Goal: Information Seeking & Learning: Learn about a topic

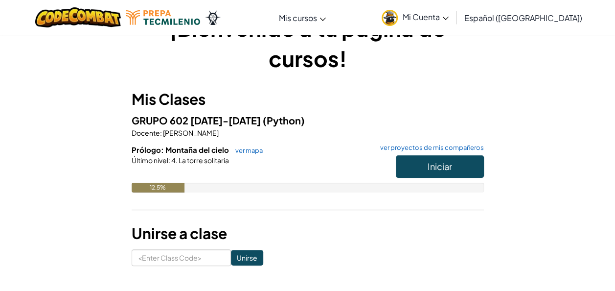
scroll to position [40, 0]
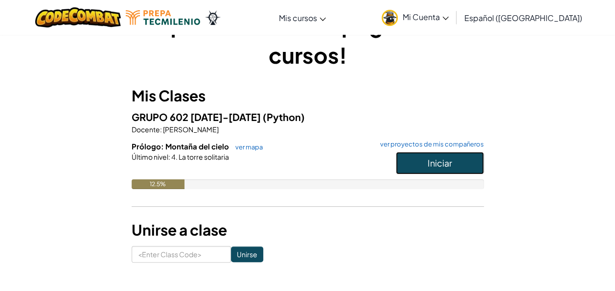
click at [449, 167] on span "Iniciar" at bounding box center [439, 162] width 24 height 11
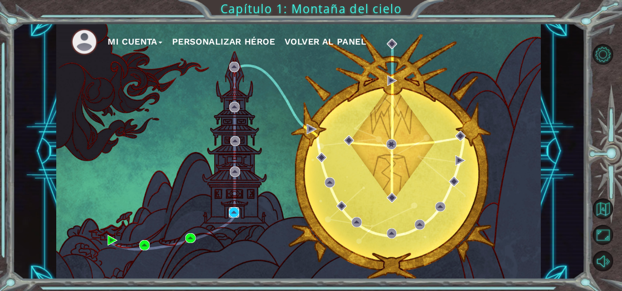
click at [232, 213] on img at bounding box center [234, 212] width 10 height 10
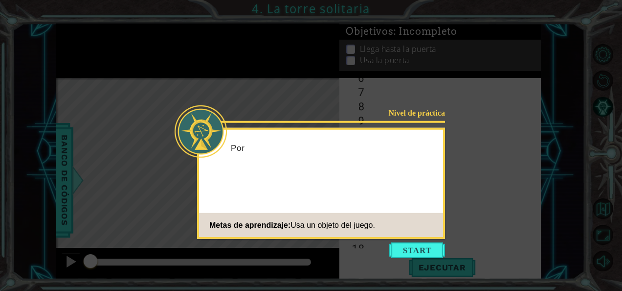
scroll to position [170, 0]
click at [420, 255] on button "Start" at bounding box center [417, 250] width 56 height 16
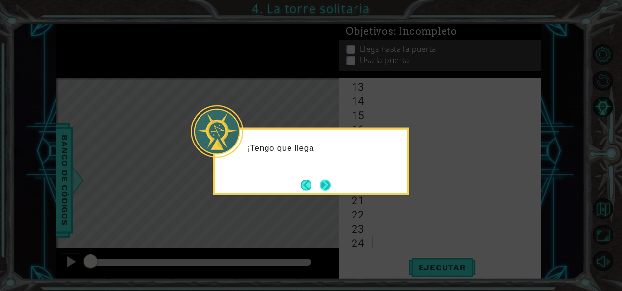
click at [323, 190] on button "Next" at bounding box center [325, 184] width 11 height 11
click at [320, 186] on button "Next" at bounding box center [325, 184] width 11 height 11
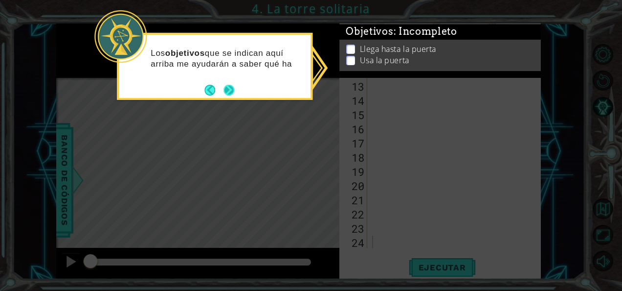
click at [224, 91] on button "Next" at bounding box center [229, 90] width 11 height 11
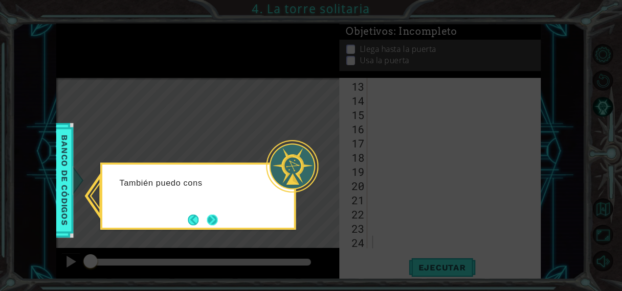
click at [213, 215] on button "Next" at bounding box center [212, 219] width 11 height 11
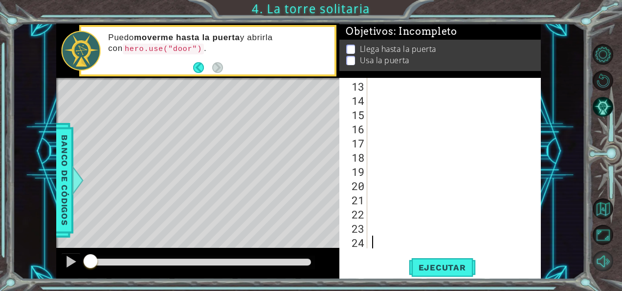
click at [605, 264] on button "Sonido apagado" at bounding box center [603, 260] width 21 height 21
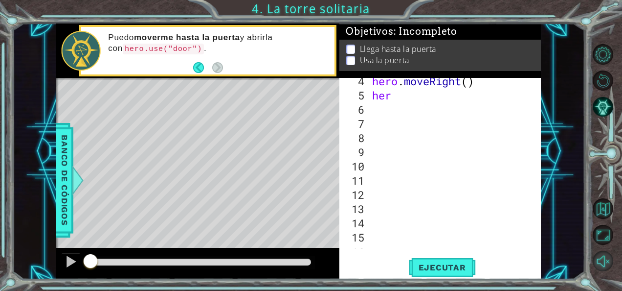
scroll to position [0, 0]
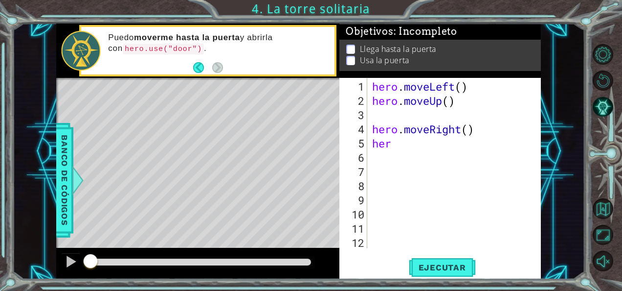
click at [428, 156] on div "hero . moveLeft ( ) hero . moveUp ( ) hero . moveRight ( ) her" at bounding box center [453, 178] width 166 height 199
click at [445, 147] on div "hero . moveLeft ( ) hero . moveUp ( ) hero . moveRight ( ) her" at bounding box center [453, 178] width 166 height 199
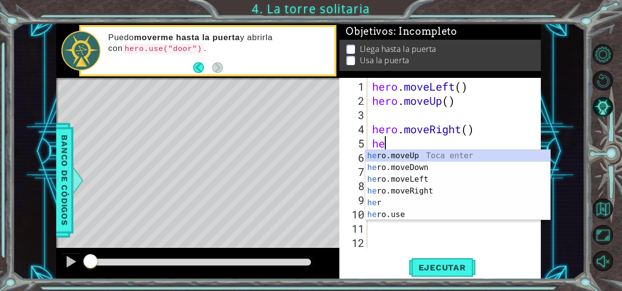
type textarea "h"
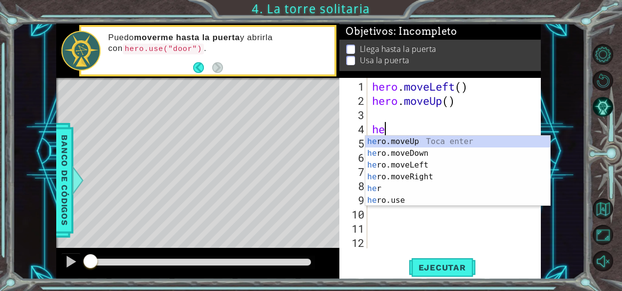
type textarea "h"
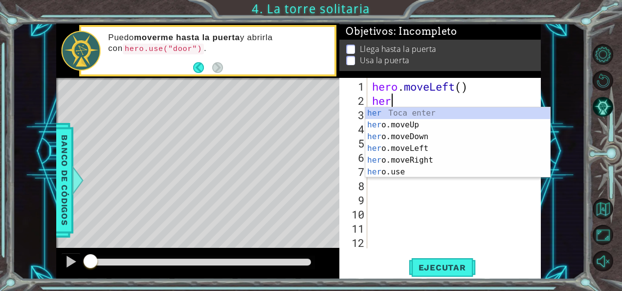
type textarea "h"
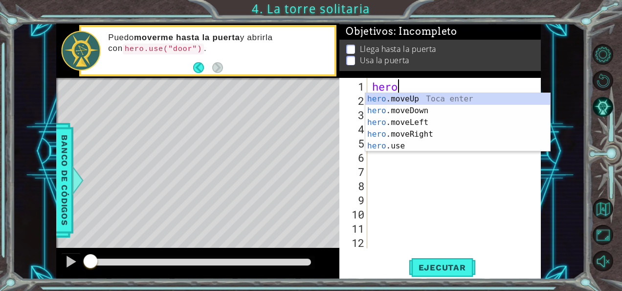
type textarea "h"
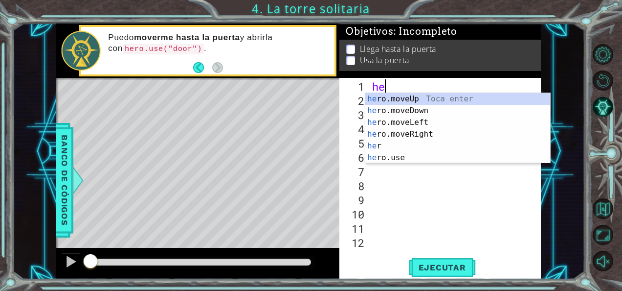
type textarea "her"
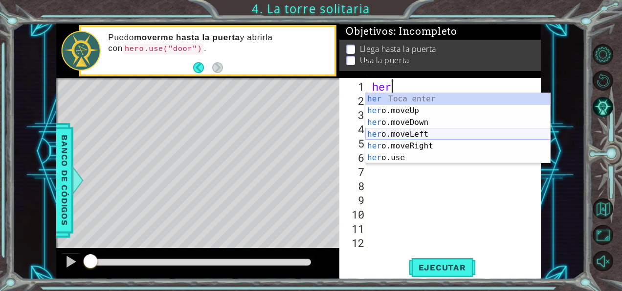
click at [419, 134] on div "her Toca enter her o.moveUp Toca enter her o.moveDown Toca enter her o.moveLeft…" at bounding box center [457, 140] width 185 height 94
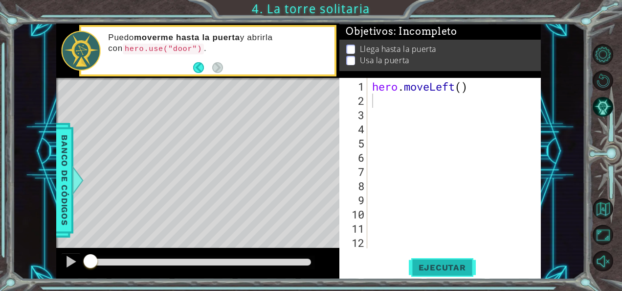
click at [436, 267] on span "Ejecutar" at bounding box center [442, 267] width 67 height 10
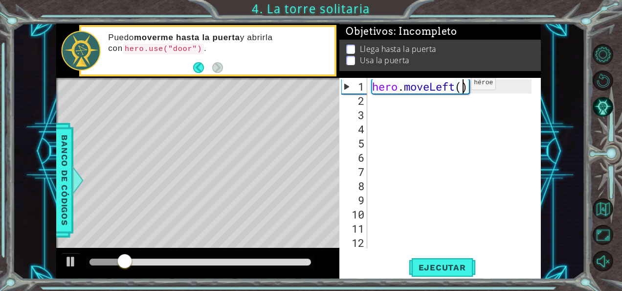
click at [463, 86] on div "hero . moveLeft ( )" at bounding box center [453, 178] width 166 height 199
type textarea "hero.moveLeft()"
click at [430, 105] on div "hero . moveLeft ( )" at bounding box center [453, 178] width 166 height 199
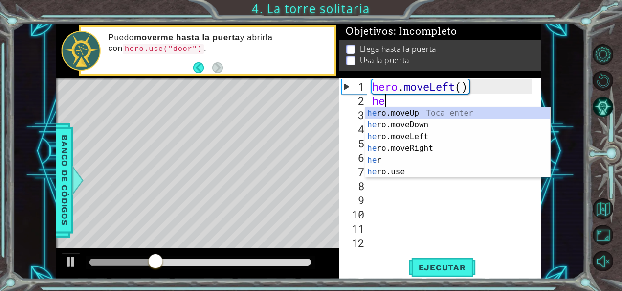
type textarea "her"
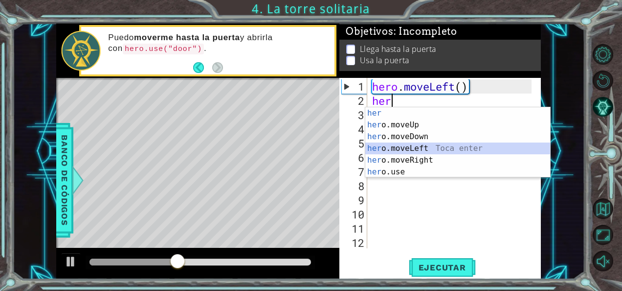
click at [421, 146] on div "her Toca enter her o.moveUp Toca enter her o.moveDown Toca enter her o.moveLeft…" at bounding box center [457, 154] width 185 height 94
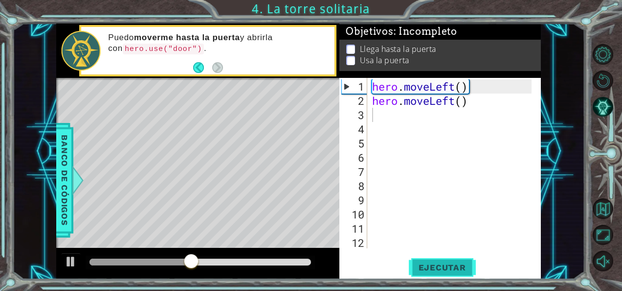
click at [428, 260] on button "Ejecutar" at bounding box center [442, 267] width 67 height 20
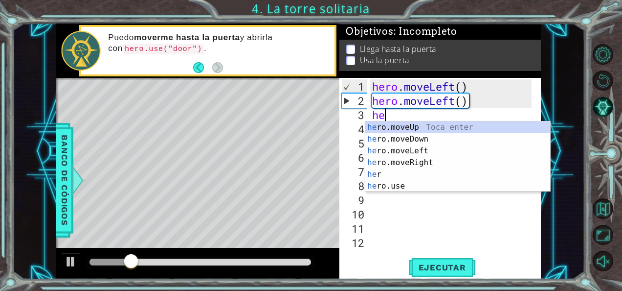
type textarea "her"
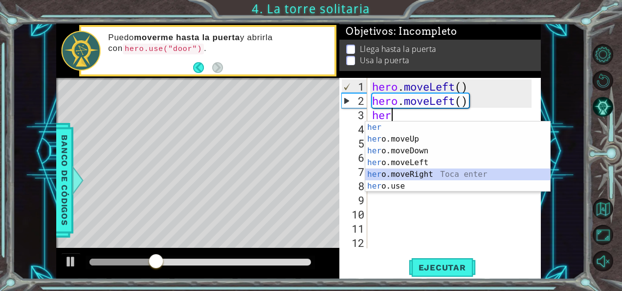
click at [425, 176] on div "her Toca enter her o.moveUp Toca enter her o.moveDown Toca enter her o.moveLeft…" at bounding box center [457, 168] width 185 height 94
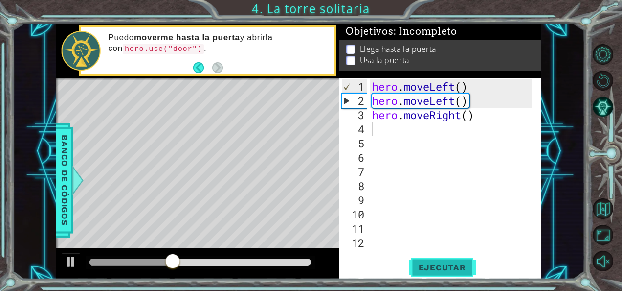
click at [432, 274] on button "Ejecutar" at bounding box center [442, 267] width 67 height 20
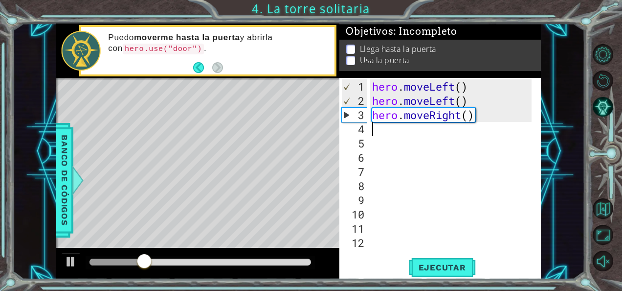
click at [485, 120] on div "hero . moveLeft ( ) hero . moveLeft ( ) hero . moveRight ( )" at bounding box center [453, 178] width 166 height 199
click at [474, 113] on div "hero . moveLeft ( ) hero . moveLeft ( ) hero . moveRight ( )" at bounding box center [453, 178] width 166 height 199
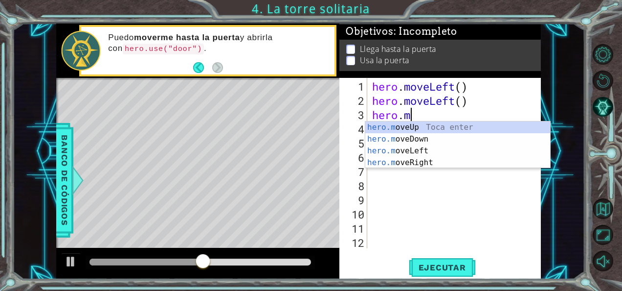
type textarea "hero"
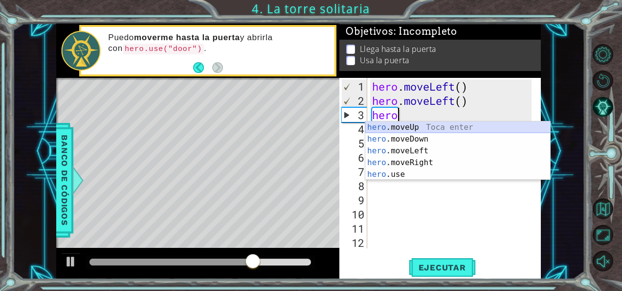
click at [425, 125] on div "hero .moveUp Toca enter hero .moveDown Toca enter hero .moveLeft Toca enter her…" at bounding box center [457, 162] width 185 height 82
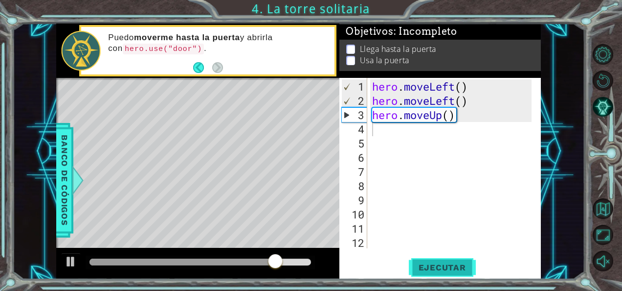
click at [441, 269] on span "Ejecutar" at bounding box center [442, 267] width 67 height 10
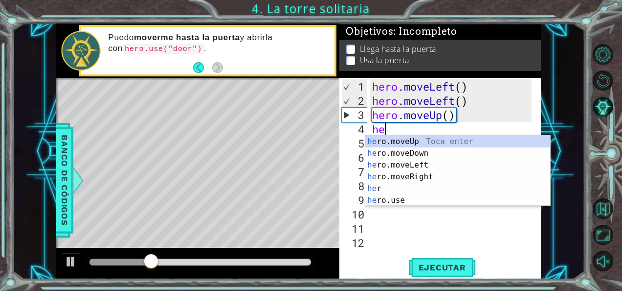
type textarea "her"
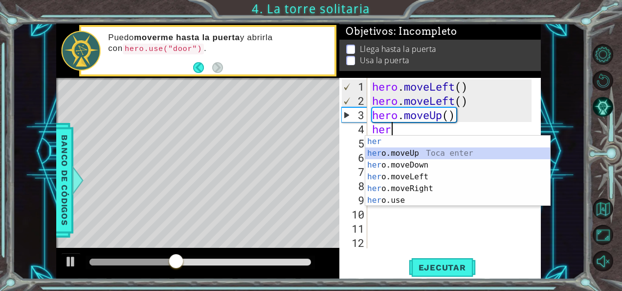
click at [432, 154] on div "her Toca enter her o.moveUp Toca enter her o.moveDown Toca enter her o.moveLeft…" at bounding box center [457, 182] width 185 height 94
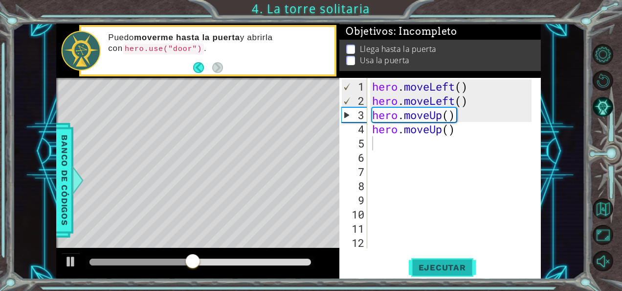
click at [434, 261] on button "Ejecutar" at bounding box center [442, 267] width 67 height 20
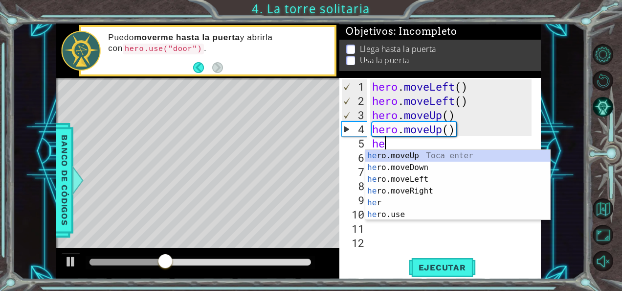
type textarea "her"
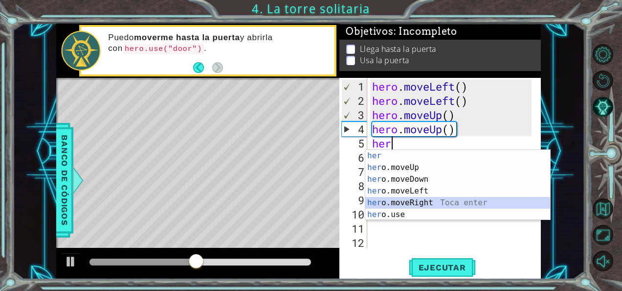
click at [407, 202] on div "her Toca enter her o.moveUp Toca enter her o.moveDown Toca enter her o.moveLeft…" at bounding box center [457, 197] width 185 height 94
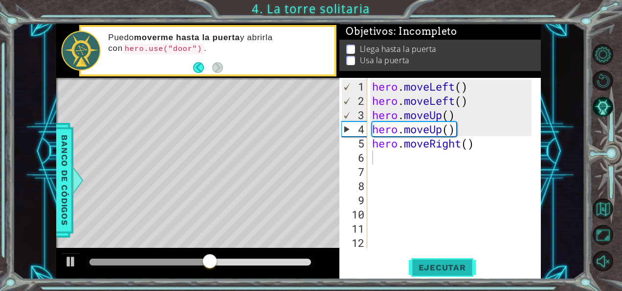
click at [441, 262] on span "Ejecutar" at bounding box center [442, 267] width 67 height 10
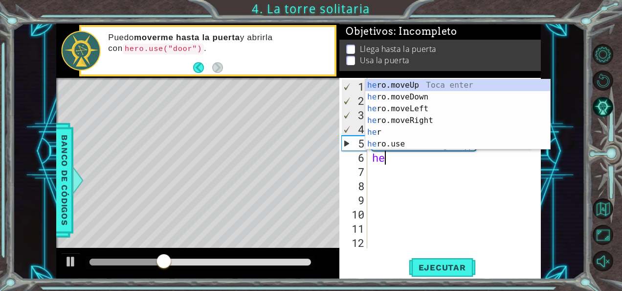
type textarea "her"
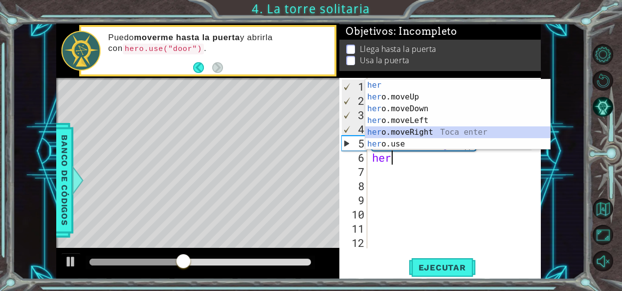
click at [437, 130] on div "her Toca enter her o.moveUp Toca enter her o.moveDown Toca enter her o.moveLeft…" at bounding box center [457, 126] width 185 height 94
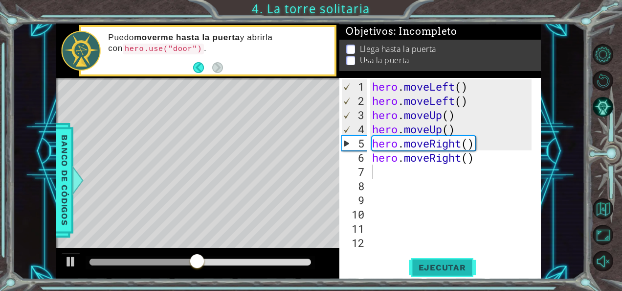
click at [438, 263] on span "Ejecutar" at bounding box center [442, 267] width 67 height 10
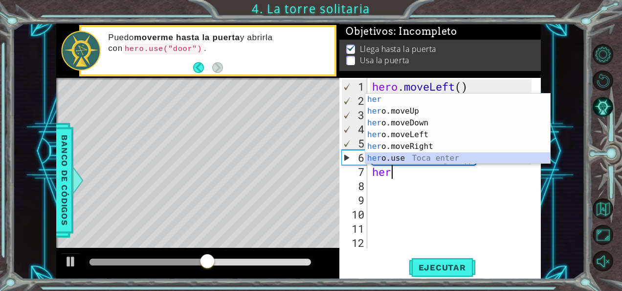
click at [439, 157] on div "her Toca enter her o.moveUp Toca enter her o.moveDown Toca enter her o.moveLeft…" at bounding box center [457, 140] width 185 height 94
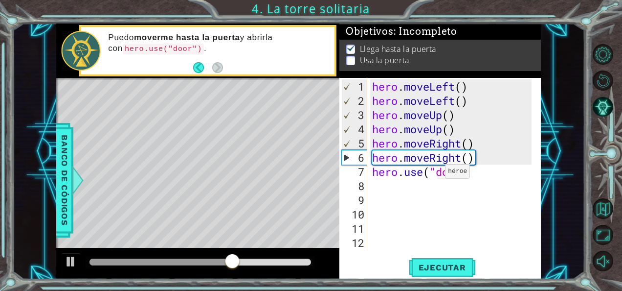
scroll to position [0, 4]
type textarea "hero.use("door")"
click at [434, 269] on span "Ejecutar" at bounding box center [442, 267] width 67 height 10
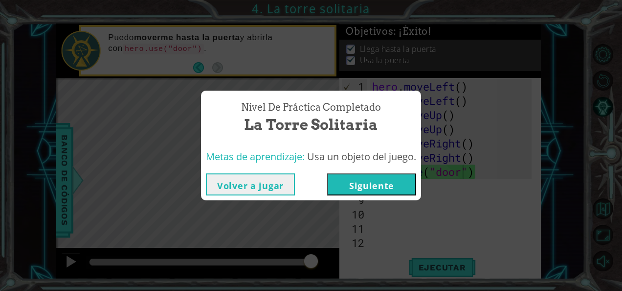
click at [397, 183] on button "Siguiente" at bounding box center [371, 184] width 89 height 22
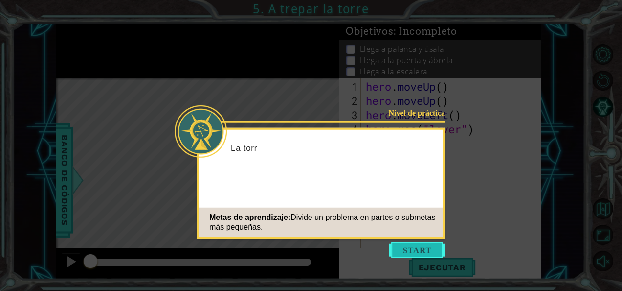
click at [418, 253] on button "Start" at bounding box center [417, 250] width 56 height 16
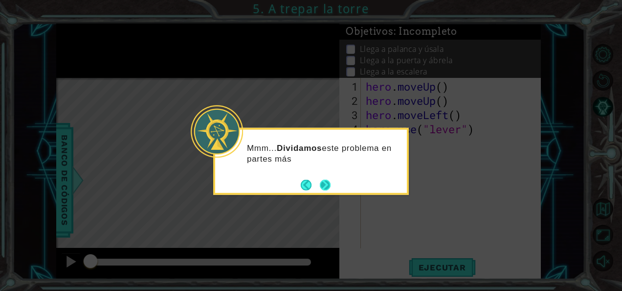
click at [329, 186] on button "Next" at bounding box center [325, 184] width 11 height 11
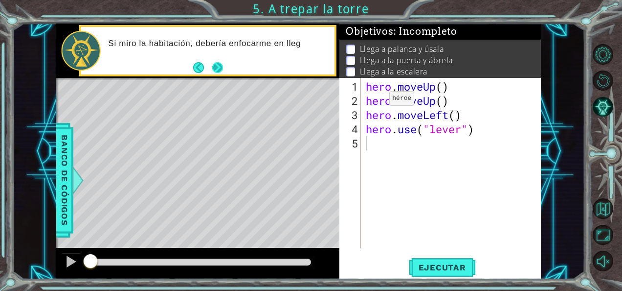
click at [220, 67] on button "Next" at bounding box center [217, 67] width 11 height 11
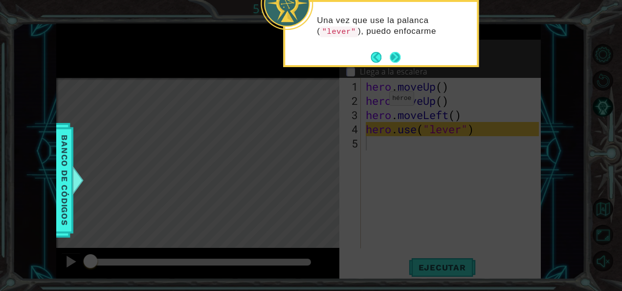
click at [398, 59] on button "Next" at bounding box center [395, 57] width 11 height 11
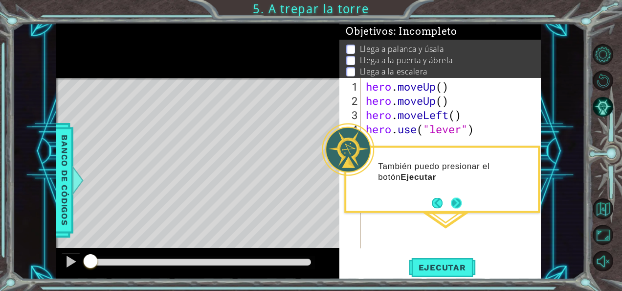
click at [462, 200] on button "Next" at bounding box center [456, 202] width 11 height 11
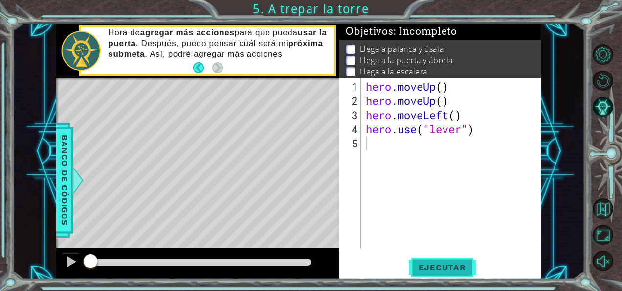
click at [445, 267] on span "Ejecutar" at bounding box center [442, 267] width 67 height 10
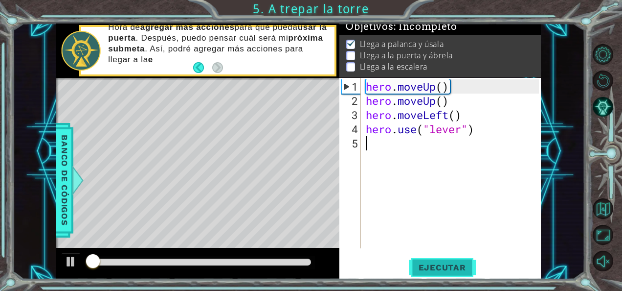
scroll to position [8, 0]
click at [445, 267] on span "Ejecutar" at bounding box center [442, 267] width 67 height 10
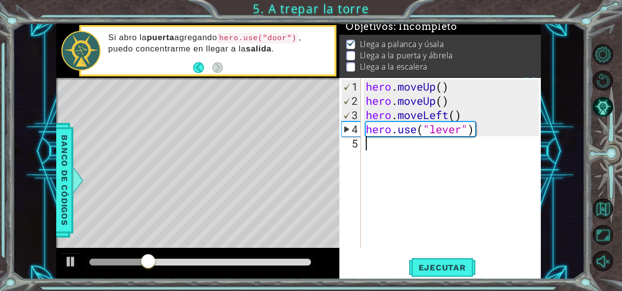
click at [421, 152] on div "hero . moveUp ( ) hero . moveUp ( ) hero . moveLeft ( ) hero . use ( "lever" )" at bounding box center [454, 178] width 180 height 199
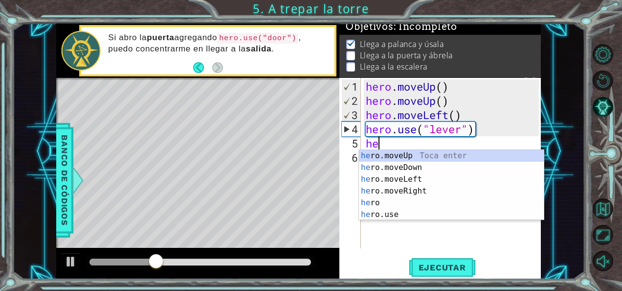
scroll to position [0, 0]
type textarea "hero"
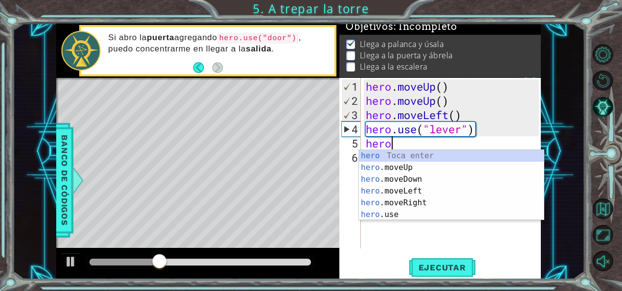
scroll to position [0, 0]
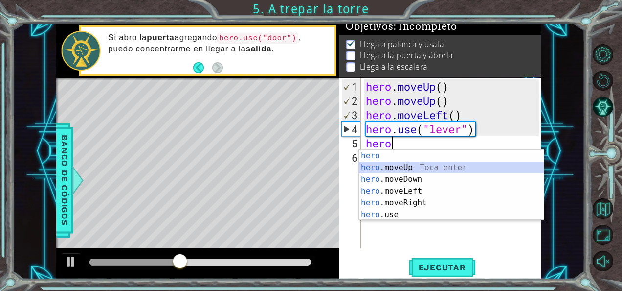
click at [413, 171] on div "hero Toca enter hero .moveUp Toca enter hero .moveDown Toca enter hero .moveLef…" at bounding box center [451, 197] width 185 height 94
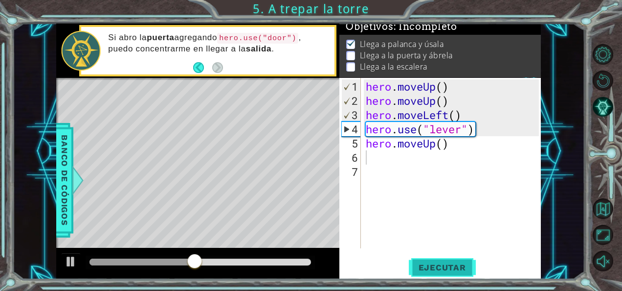
click at [443, 264] on span "Ejecutar" at bounding box center [442, 267] width 67 height 10
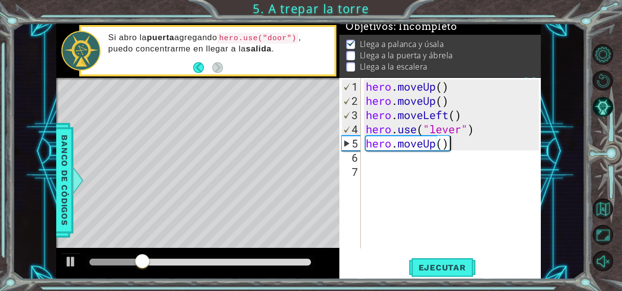
click at [465, 145] on div "hero . moveUp ( ) hero . moveUp ( ) hero . moveLeft ( ) hero . use ( "lever" ) …" at bounding box center [454, 178] width 180 height 199
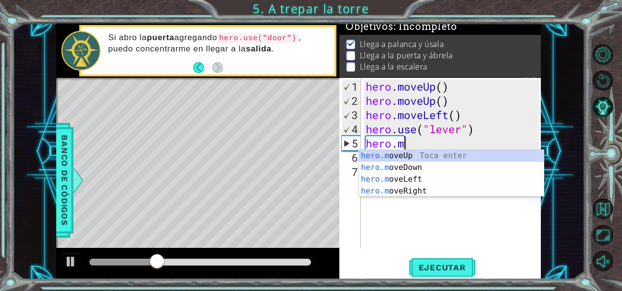
type textarea "hero."
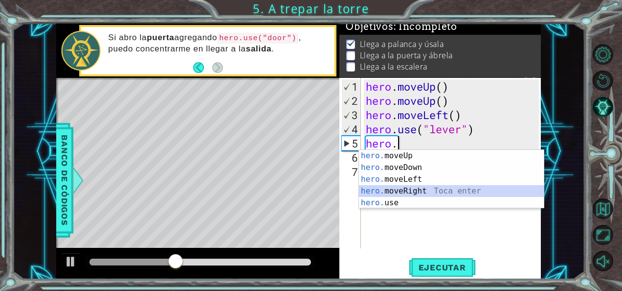
click at [438, 185] on div "hero. moveUp Toca enter hero. moveDown Toca enter hero. moveLeft Toca enter her…" at bounding box center [451, 191] width 185 height 82
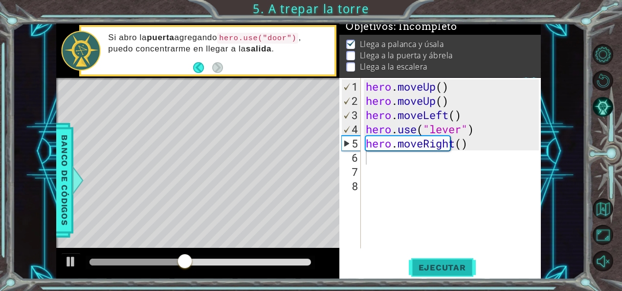
click at [453, 265] on span "Ejecutar" at bounding box center [442, 267] width 67 height 10
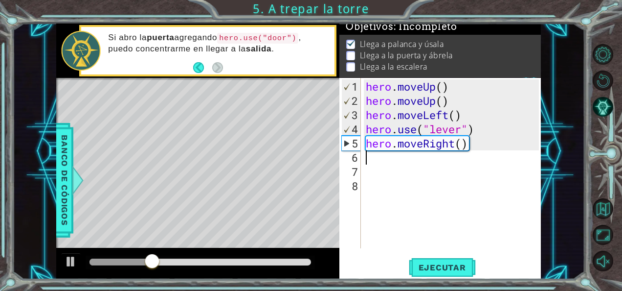
click at [470, 149] on div "hero . moveUp ( ) hero . moveUp ( ) hero . moveLeft ( ) hero . use ( "lever" ) …" at bounding box center [454, 178] width 180 height 199
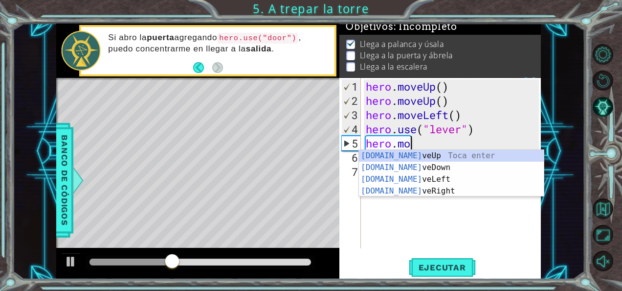
type textarea "hero.m"
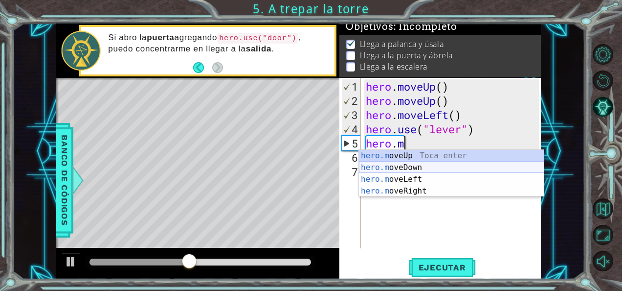
click at [438, 165] on div "hero.m oveUp Toca enter hero.m oveDown Toca enter hero.m oveLeft Toca enter her…" at bounding box center [451, 185] width 185 height 70
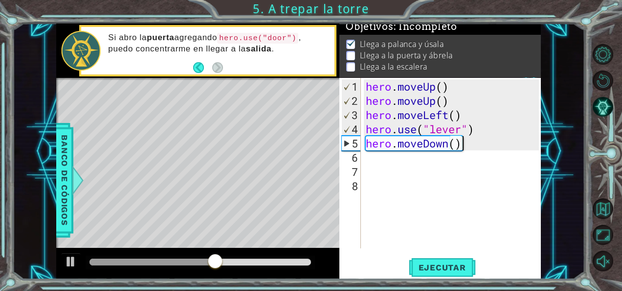
click at [461, 144] on div "hero . moveUp ( ) hero . moveUp ( ) hero . moveLeft ( ) hero . use ( "lever" ) …" at bounding box center [454, 178] width 180 height 199
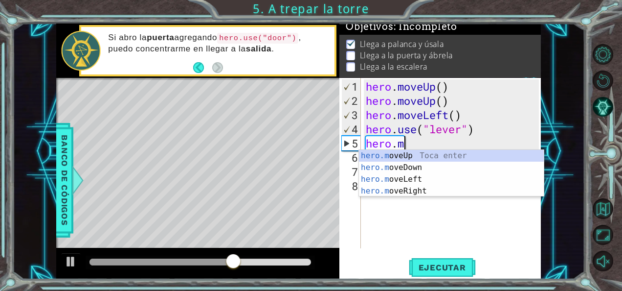
type textarea "hero."
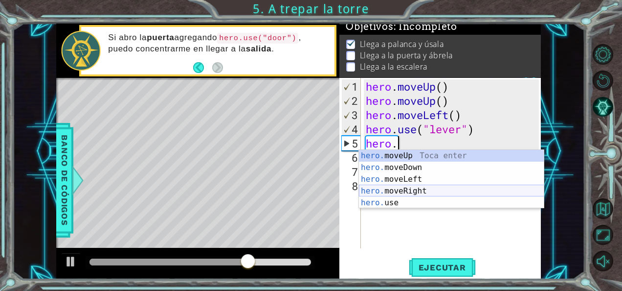
click at [418, 190] on div "hero. moveUp Toca enter hero. moveDown Toca enter hero. moveLeft Toca enter her…" at bounding box center [451, 191] width 185 height 82
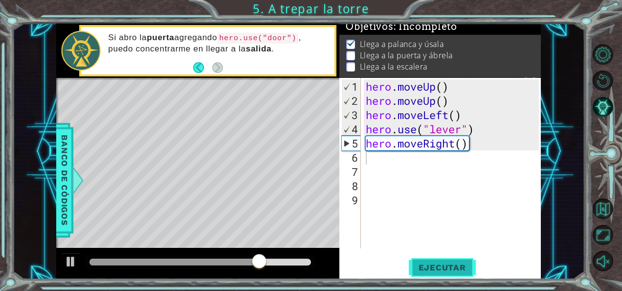
click at [430, 267] on span "Ejecutar" at bounding box center [442, 267] width 67 height 10
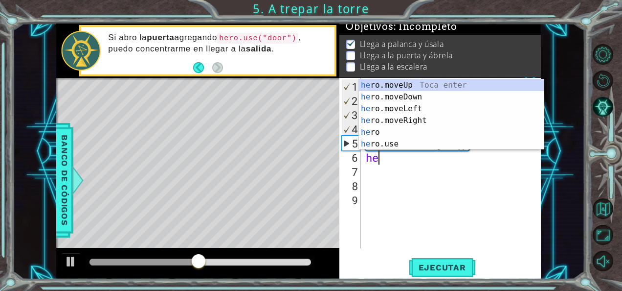
type textarea "her"
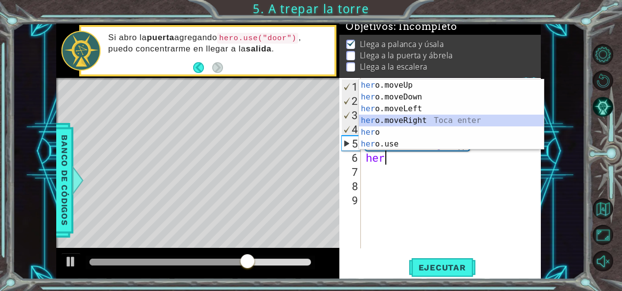
click at [433, 114] on div "her o.moveUp Toca enter her o.moveDown Toca enter her o.moveLeft [PERSON_NAME] …" at bounding box center [451, 126] width 185 height 94
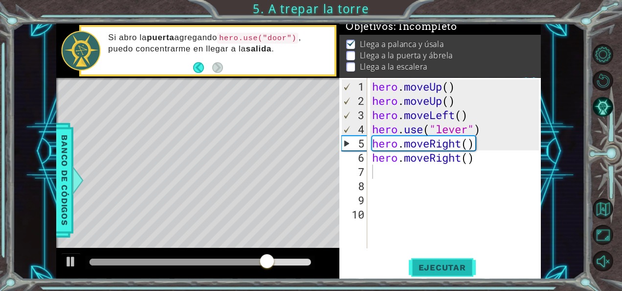
click at [443, 258] on button "Ejecutar" at bounding box center [442, 267] width 67 height 20
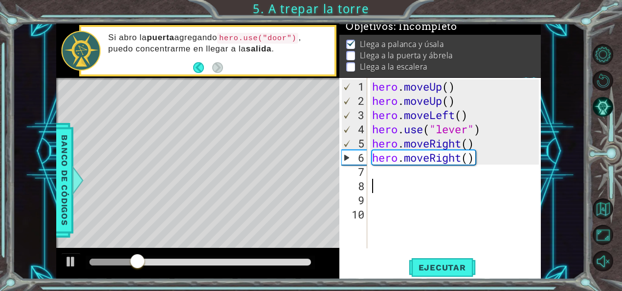
click at [446, 178] on div "hero . moveUp ( ) hero . moveUp ( ) hero . moveLeft ( ) hero . use ( "lever" ) …" at bounding box center [457, 178] width 174 height 199
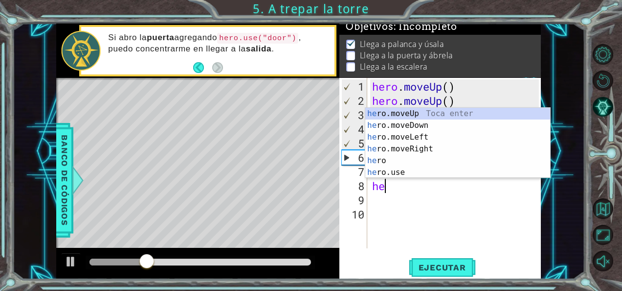
type textarea "her"
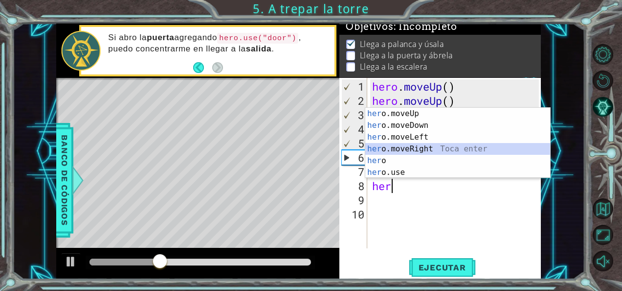
click at [424, 146] on div "her o.moveUp Toca enter her o.moveDown Toca enter her o.moveLeft [PERSON_NAME] …" at bounding box center [457, 155] width 185 height 94
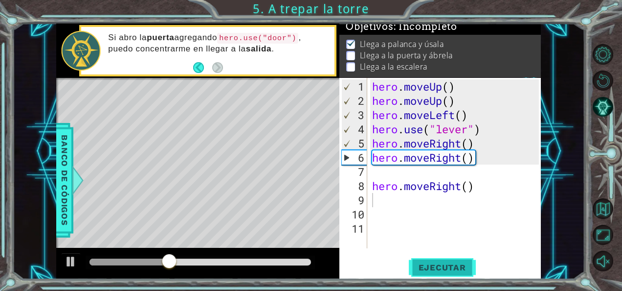
click at [435, 267] on span "Ejecutar" at bounding box center [442, 267] width 67 height 10
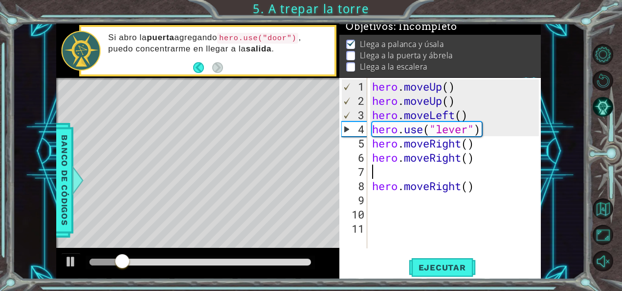
click at [395, 171] on div "hero . moveUp ( ) hero . moveUp ( ) hero . moveLeft ( ) hero . use ( "lever" ) …" at bounding box center [457, 178] width 174 height 199
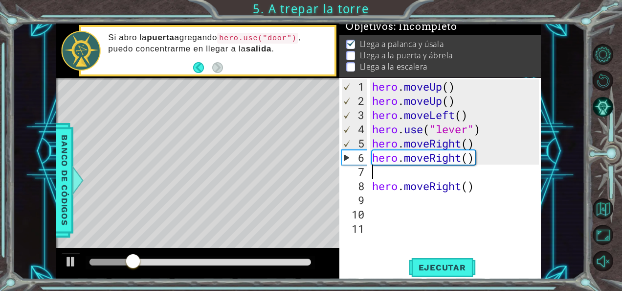
type textarea "hero.moveRight()"
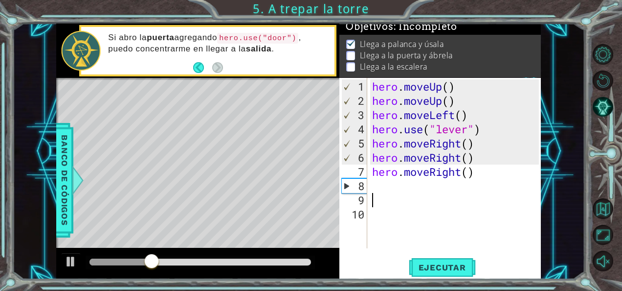
click at [377, 193] on div "hero . moveUp ( ) hero . moveUp ( ) hero . moveLeft ( ) hero . use ( "lever" ) …" at bounding box center [457, 178] width 174 height 199
click at [377, 180] on div "hero . moveUp ( ) hero . moveUp ( ) hero . moveLeft ( ) hero . use ( "lever" ) …" at bounding box center [457, 178] width 174 height 199
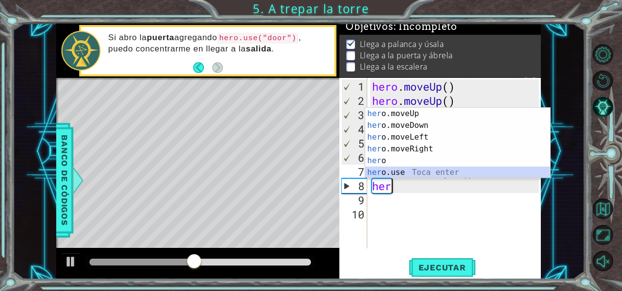
click at [395, 171] on div "her o.moveUp Toca enter her o.moveDown Toca enter her o.moveLeft [PERSON_NAME] …" at bounding box center [457, 155] width 185 height 94
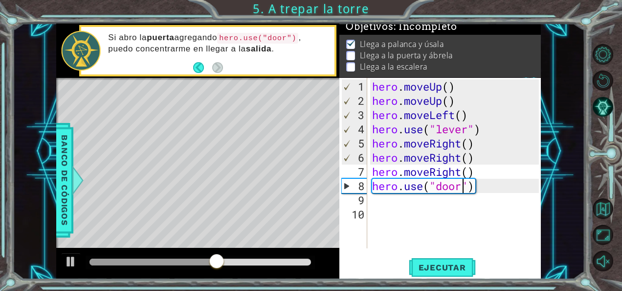
scroll to position [0, 4]
type textarea "hero.use("door")"
click at [437, 264] on span "Ejecutar" at bounding box center [442, 267] width 67 height 10
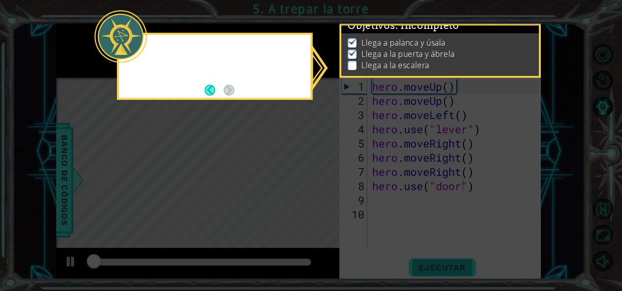
scroll to position [8, 0]
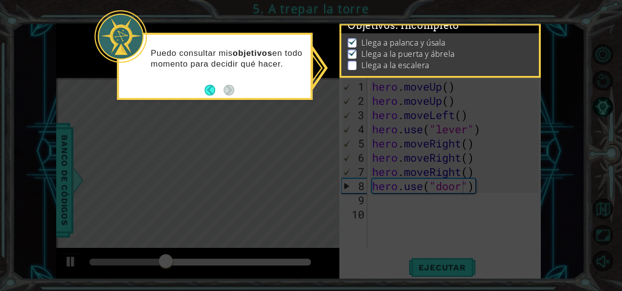
click at [370, 203] on icon at bounding box center [311, 145] width 622 height 291
click at [209, 88] on button "Back" at bounding box center [213, 90] width 19 height 11
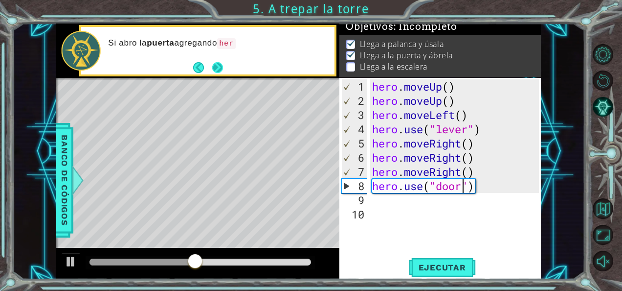
click at [220, 67] on button "Next" at bounding box center [217, 67] width 11 height 11
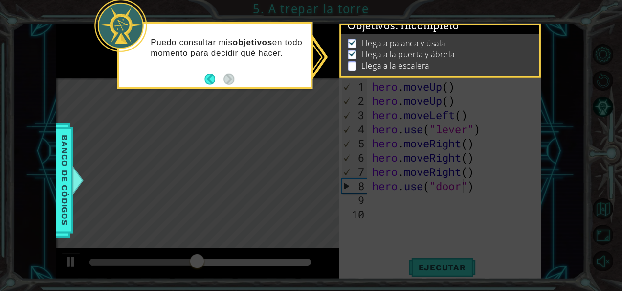
scroll to position [8, 0]
click at [210, 76] on button "Back" at bounding box center [213, 79] width 19 height 11
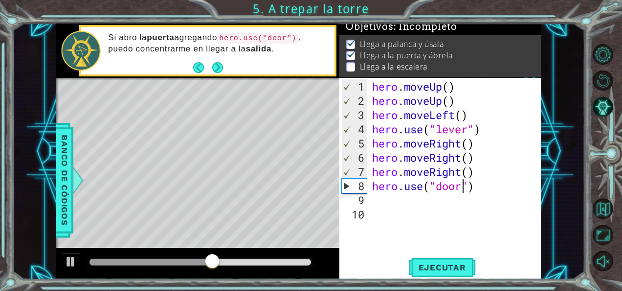
scroll to position [7, 0]
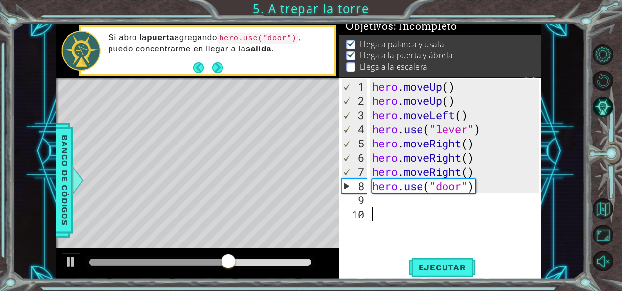
click at [392, 213] on div "hero . moveUp ( ) hero . moveUp ( ) hero . moveLeft ( ) hero . use ( "lever" ) …" at bounding box center [457, 178] width 174 height 199
click at [392, 203] on div "hero . moveUp ( ) hero . moveUp ( ) hero . moveLeft ( ) hero . use ( "lever" ) …" at bounding box center [457, 178] width 174 height 199
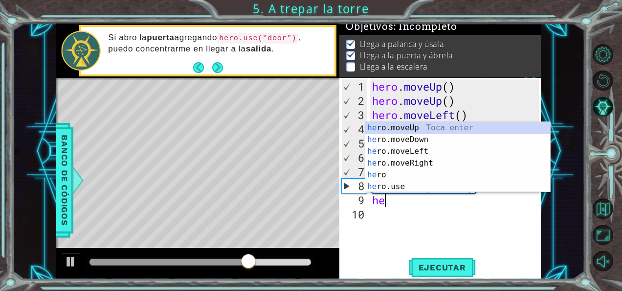
type textarea "her"
click at [415, 128] on div "her o.moveUp Toca enter her o.moveDown Toca enter her o.moveLeft [PERSON_NAME] …" at bounding box center [457, 169] width 185 height 94
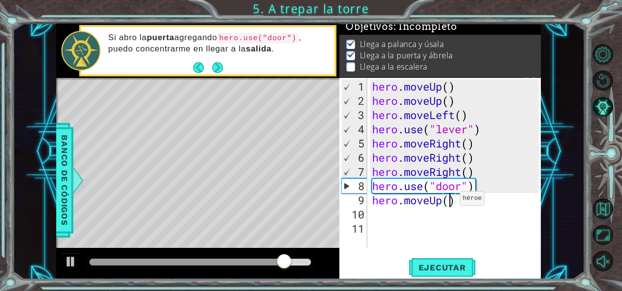
click at [451, 202] on div "hero . moveUp ( ) hero . moveUp ( ) hero . moveLeft ( ) hero . use ( "lever" ) …" at bounding box center [457, 178] width 174 height 199
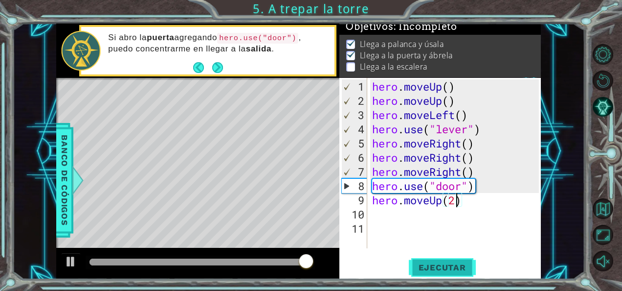
type textarea "hero.moveUp(2)"
click at [444, 263] on span "Ejecutar" at bounding box center [442, 267] width 67 height 10
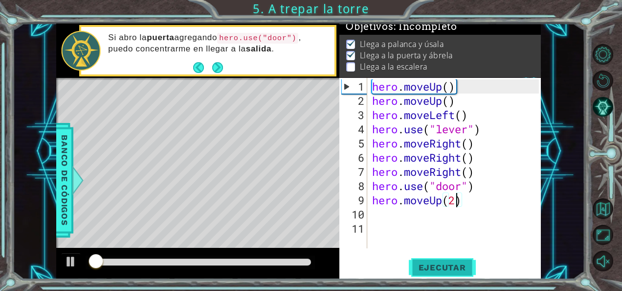
scroll to position [8, 0]
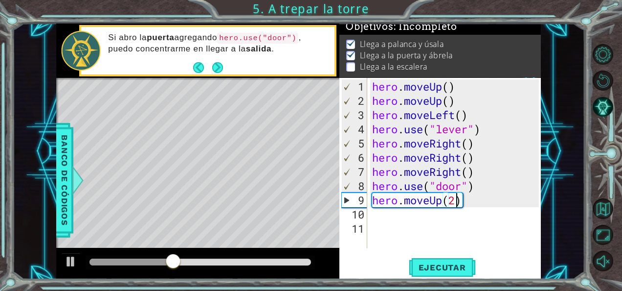
click at [432, 217] on div "hero . moveUp ( ) hero . moveUp ( ) hero . moveLeft ( ) hero . use ( "lever" ) …" at bounding box center [457, 178] width 174 height 199
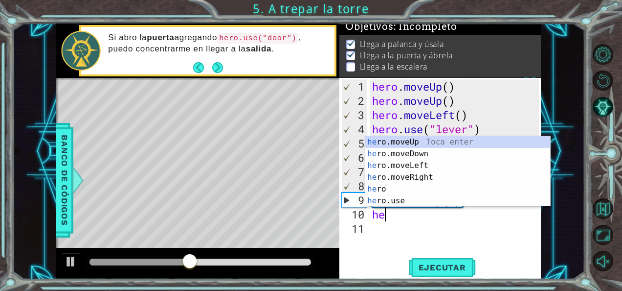
type textarea "her"
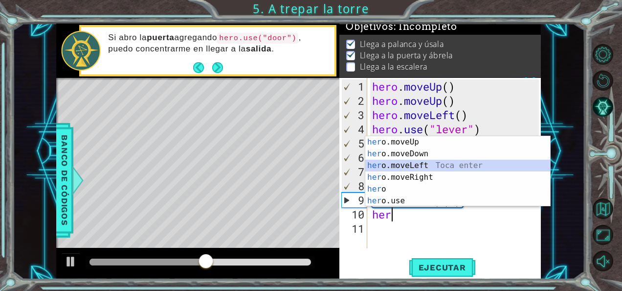
click at [421, 160] on div "her o.moveUp Toca enter her o.moveDown Toca enter her o.moveLeft [PERSON_NAME] …" at bounding box center [457, 183] width 185 height 94
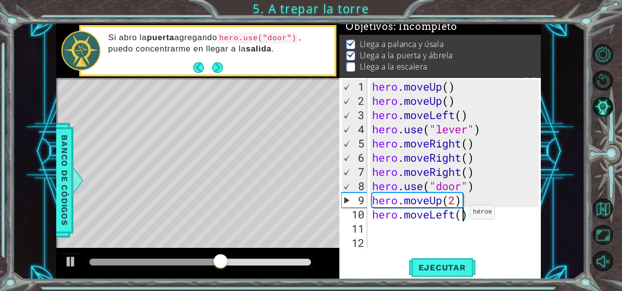
click at [461, 215] on div "hero . moveUp ( ) hero . moveUp ( ) hero . moveLeft ( ) hero . use ( "lever" ) …" at bounding box center [457, 178] width 174 height 199
type textarea "hero.moveLeft(3)"
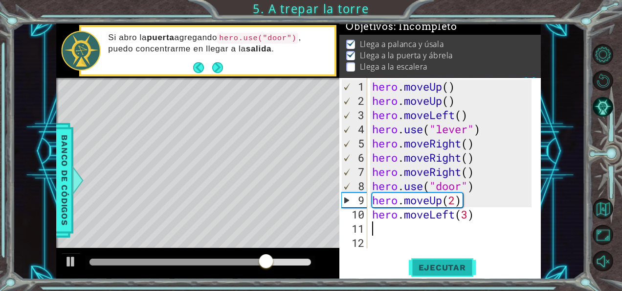
click at [461, 269] on span "Ejecutar" at bounding box center [442, 267] width 67 height 10
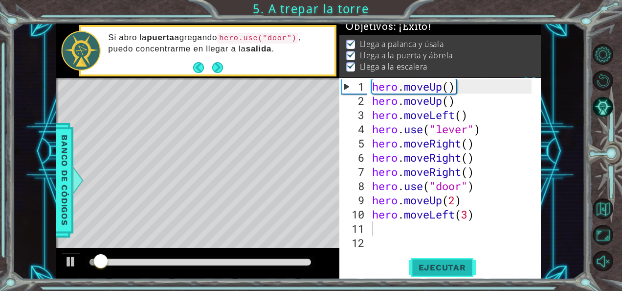
click at [461, 269] on span "Ejecutar" at bounding box center [442, 267] width 67 height 10
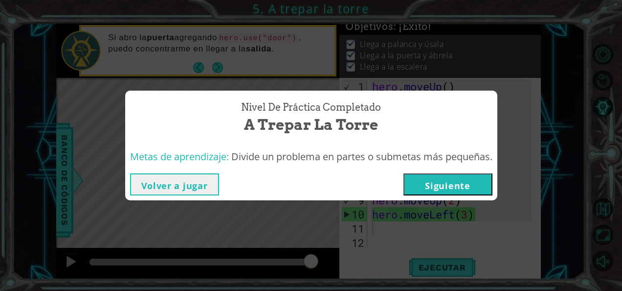
click at [470, 188] on button "Siguiente" at bounding box center [448, 184] width 89 height 22
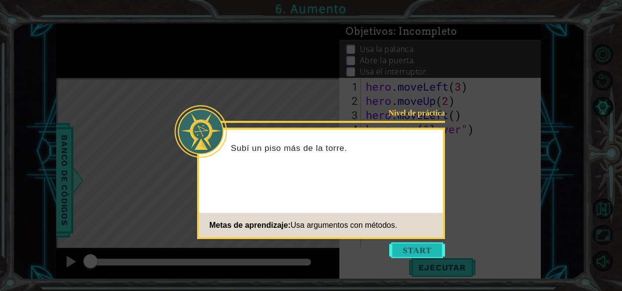
click at [412, 247] on button "Start" at bounding box center [417, 250] width 56 height 16
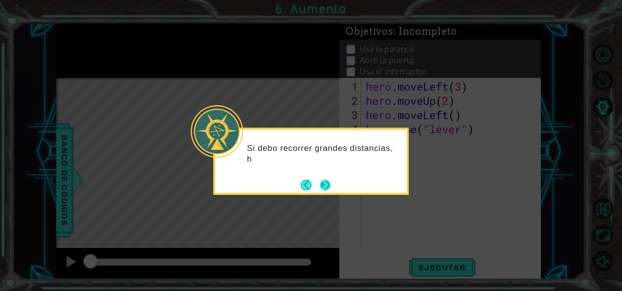
click at [325, 182] on button "Next" at bounding box center [325, 184] width 11 height 11
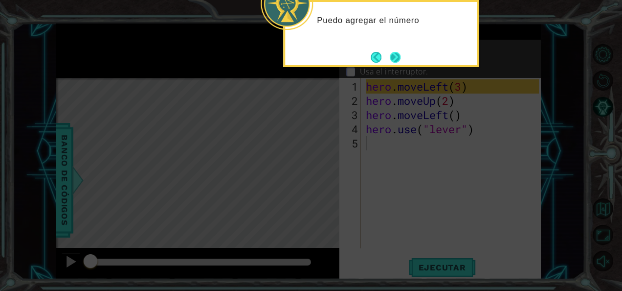
click at [396, 57] on button "Next" at bounding box center [395, 56] width 11 height 11
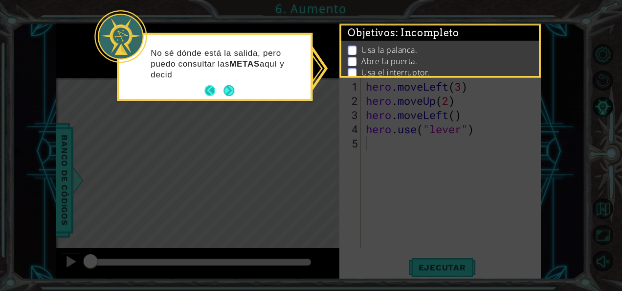
click at [221, 93] on button "Back" at bounding box center [213, 90] width 19 height 11
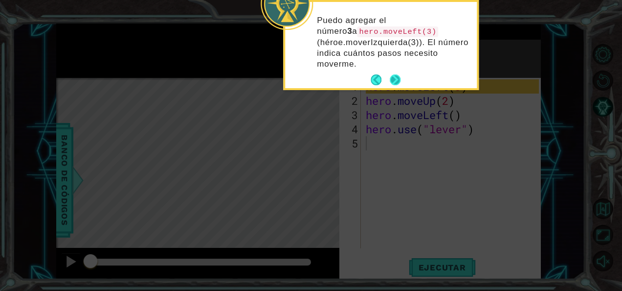
click at [393, 76] on button "Next" at bounding box center [395, 79] width 11 height 11
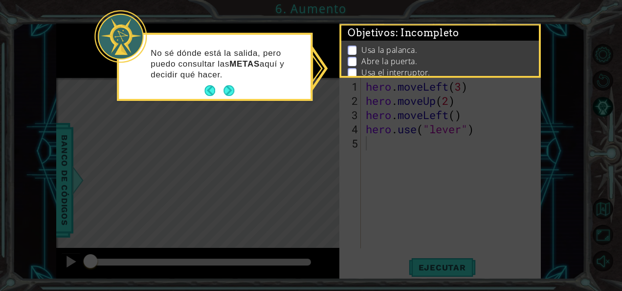
click at [438, 241] on icon at bounding box center [311, 145] width 622 height 291
click at [228, 86] on button "Next" at bounding box center [229, 90] width 11 height 11
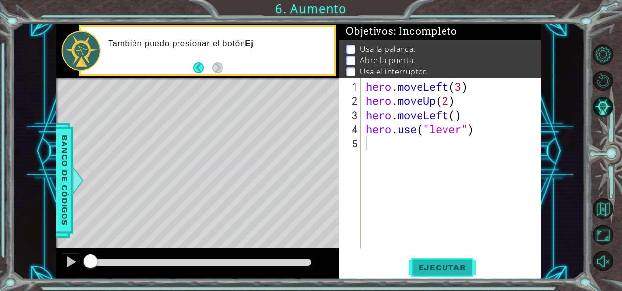
click at [458, 265] on span "Ejecutar" at bounding box center [442, 267] width 67 height 10
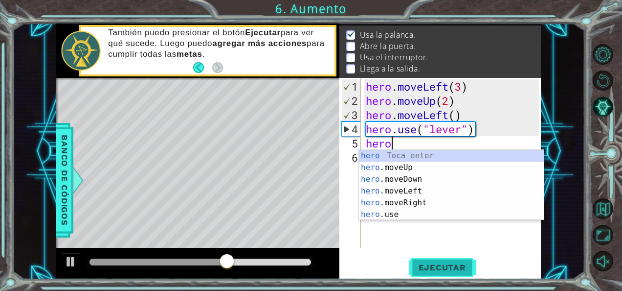
scroll to position [0, 0]
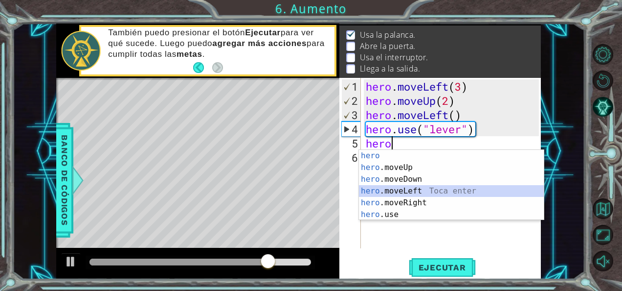
click at [427, 191] on div "hero Toca enter hero .moveUp Toca enter hero .moveDown Toca enter hero .moveLef…" at bounding box center [451, 197] width 185 height 94
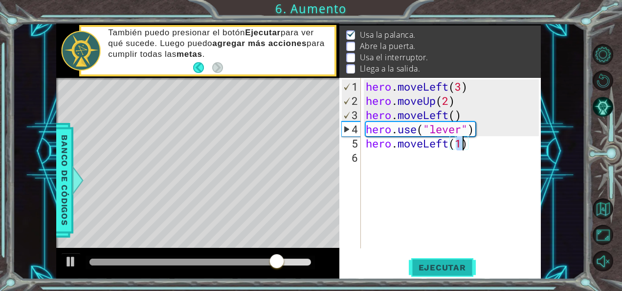
type textarea "hero.moveLeft(1)"
click at [440, 263] on span "Ejecutar" at bounding box center [442, 267] width 67 height 10
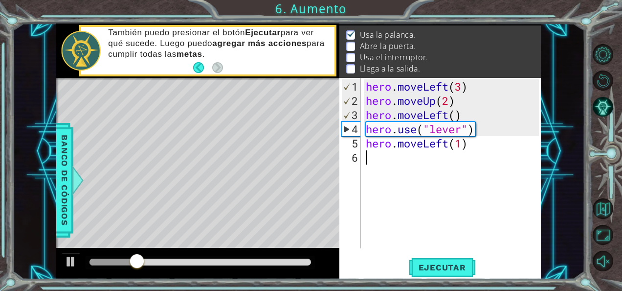
click at [386, 161] on div "hero . moveLeft ( 3 ) hero . moveUp ( 2 ) hero . moveLeft ( ) hero . use ( "lev…" at bounding box center [454, 178] width 180 height 199
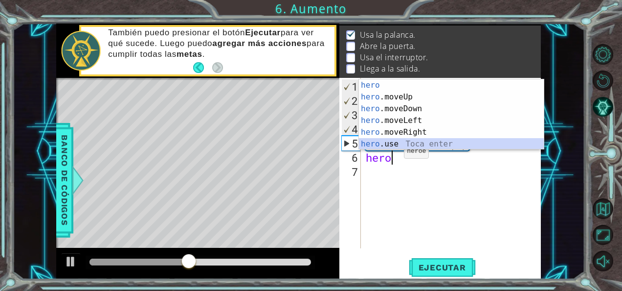
click at [395, 141] on div "hero Toca enter hero .moveUp Toca enter hero .moveDown Toca enter hero .moveLef…" at bounding box center [451, 126] width 185 height 94
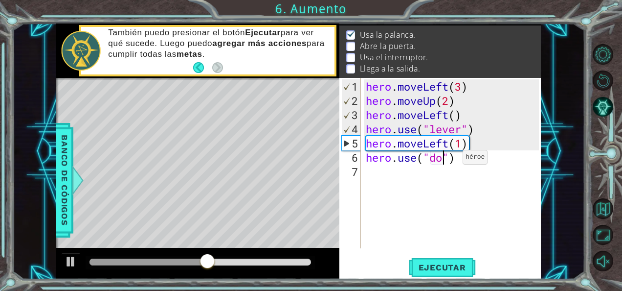
type textarea "hero.use("door")"
click at [414, 177] on div "hero . moveLeft ( 3 ) hero . moveUp ( 2 ) hero . moveLeft ( ) hero . use ( "lev…" at bounding box center [454, 178] width 180 height 199
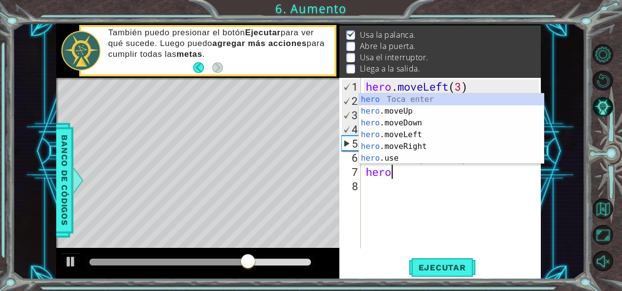
scroll to position [0, 0]
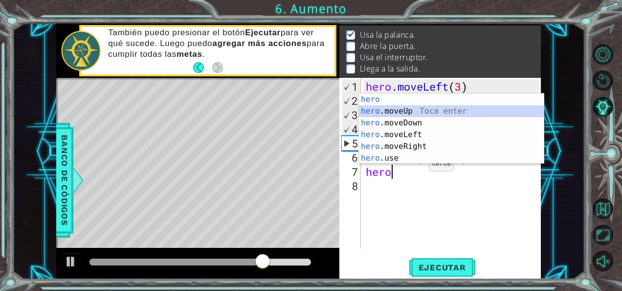
click at [422, 106] on div "hero Toca enter hero .moveUp Toca enter hero .moveDown Toca enter hero .moveLef…" at bounding box center [451, 140] width 185 height 94
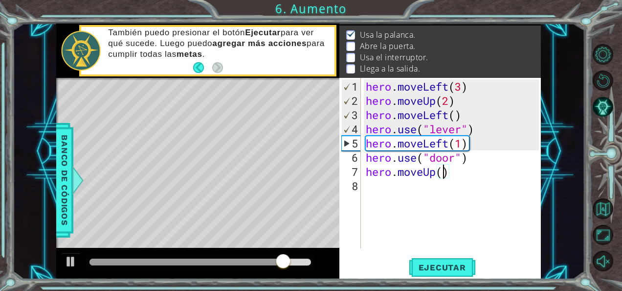
type textarea "hero.moveUp(2)"
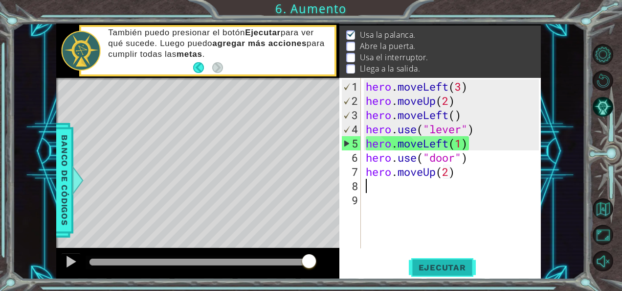
click at [447, 261] on button "Ejecutar" at bounding box center [442, 267] width 67 height 20
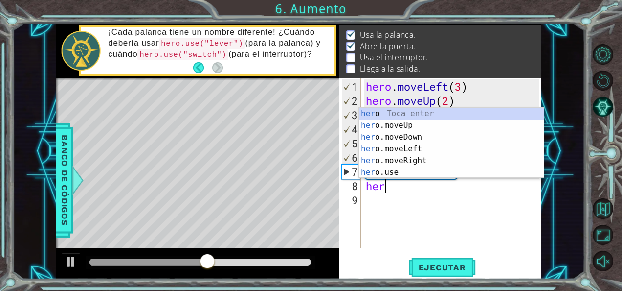
scroll to position [0, 0]
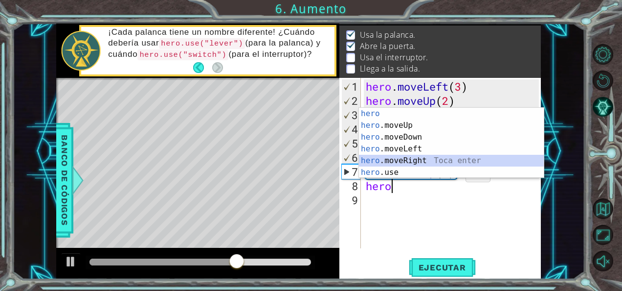
click at [428, 161] on div "hero Toca enter hero .moveUp Toca enter hero .moveDown Toca enter hero .moveLef…" at bounding box center [451, 155] width 185 height 94
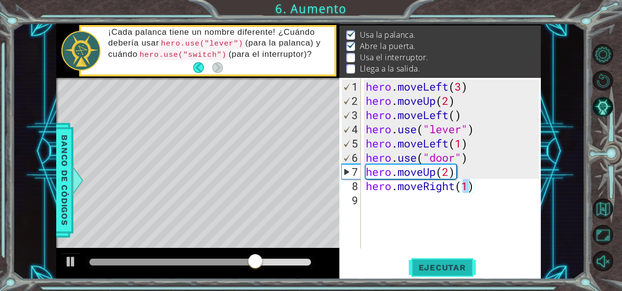
click at [446, 259] on button "Ejecutar" at bounding box center [442, 267] width 67 height 20
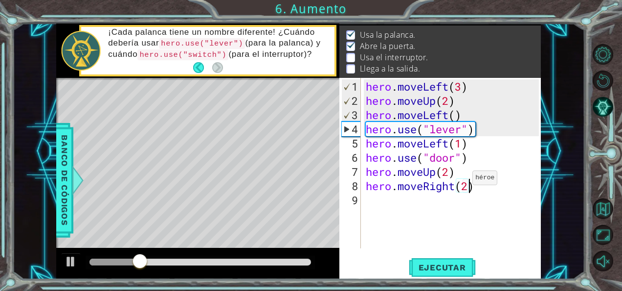
scroll to position [0, 4]
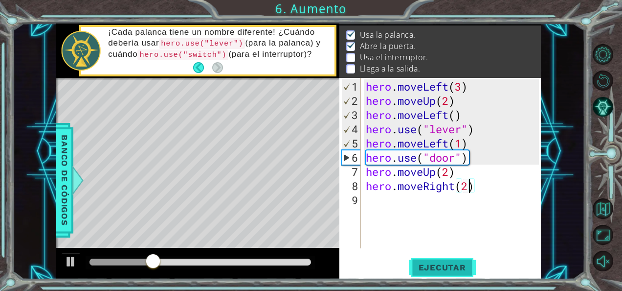
type textarea "hero.moveRight(2)"
click at [449, 268] on span "Ejecutar" at bounding box center [442, 267] width 67 height 10
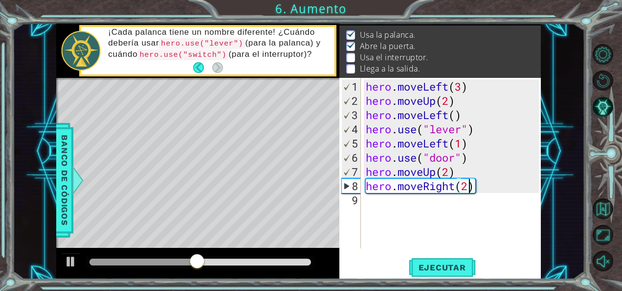
click at [386, 207] on div "hero . moveLeft ( 3 ) hero . moveUp ( 2 ) hero . moveLeft ( ) hero . use ( "lev…" at bounding box center [454, 178] width 180 height 199
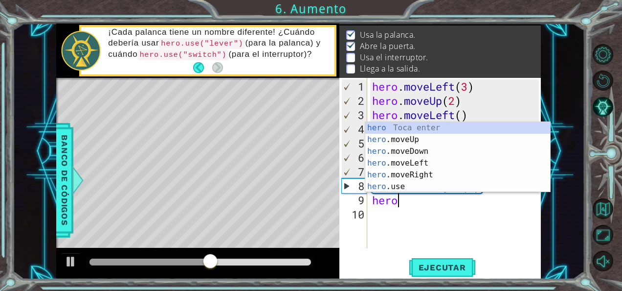
scroll to position [0, 0]
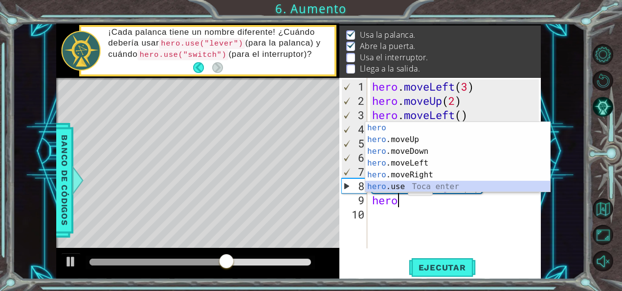
click at [399, 184] on div "hero Toca enter hero .moveUp Toca enter hero .moveDown Toca enter hero .moveLef…" at bounding box center [457, 169] width 185 height 94
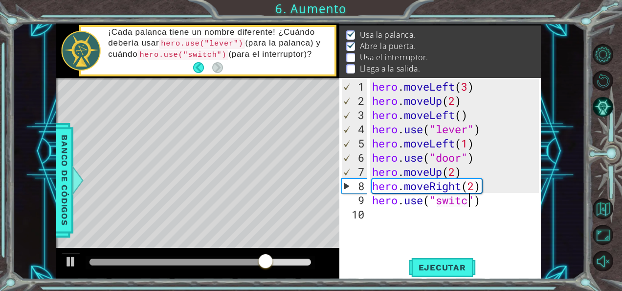
scroll to position [0, 4]
type textarea "hero.use("switch")"
click at [397, 234] on div "hero . moveLeft ( 3 ) hero . moveUp ( 2 ) hero . moveLeft ( ) hero . use ( "lev…" at bounding box center [457, 178] width 174 height 199
type textarea "e"
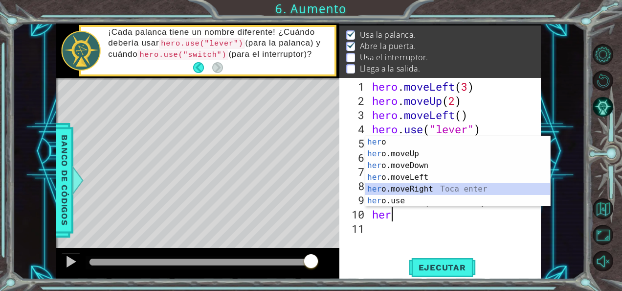
click at [403, 188] on div "her o Toca enter her o.moveUp Toca enter her o.moveDown Toca enter her o.moveLe…" at bounding box center [457, 183] width 185 height 94
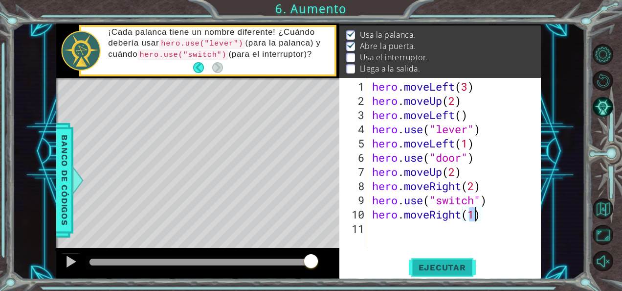
type textarea "hero.moveRight(1)"
click at [426, 262] on span "Ejecutar" at bounding box center [442, 267] width 67 height 10
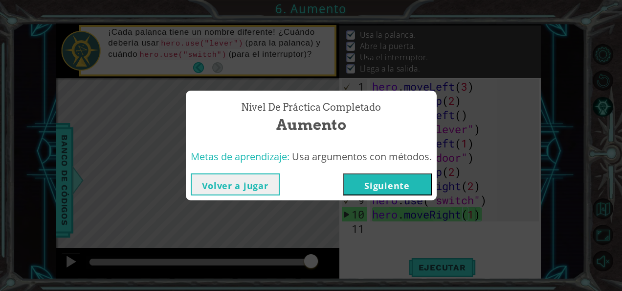
click at [394, 190] on button "Siguiente" at bounding box center [387, 184] width 89 height 22
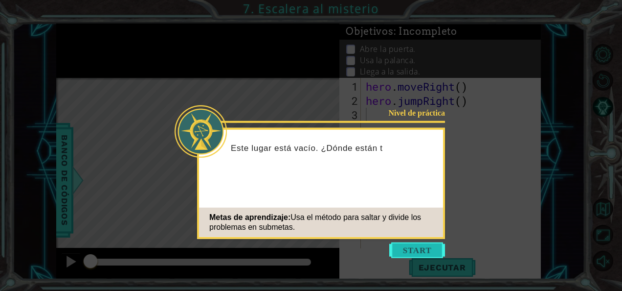
click at [420, 250] on button "Start" at bounding box center [417, 250] width 56 height 16
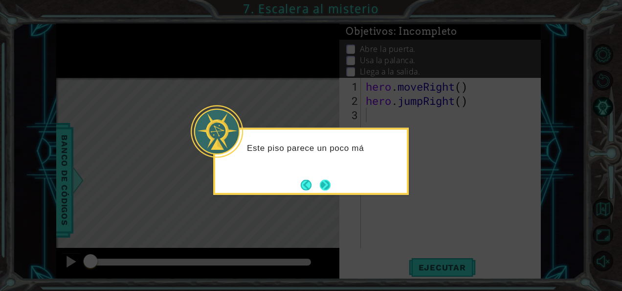
click at [328, 188] on button "Next" at bounding box center [325, 185] width 14 height 14
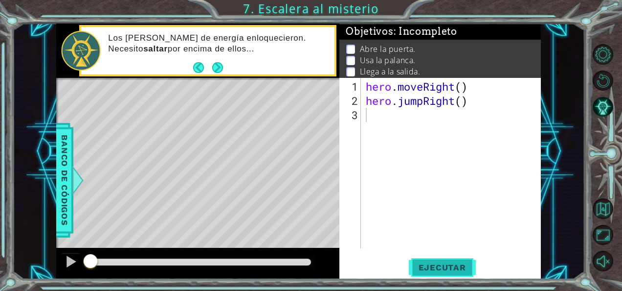
click at [436, 266] on span "Ejecutar" at bounding box center [442, 267] width 67 height 10
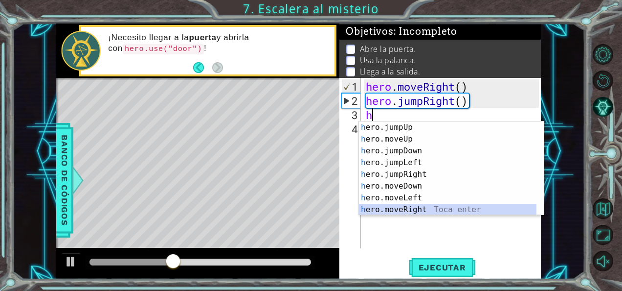
click at [411, 206] on div "h ero.jumpUp Toca enter h ero.moveUp Toca enter h ero.jumpDown Toca enter h ero…" at bounding box center [448, 179] width 178 height 117
type textarea "hero.moveRight(1)"
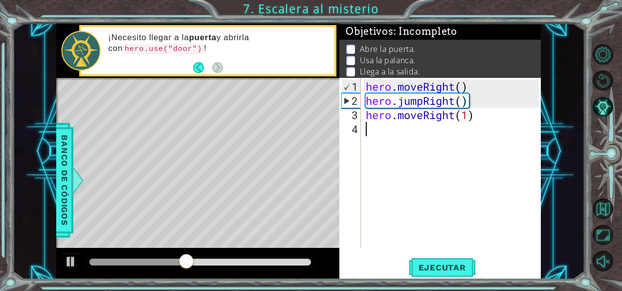
click at [404, 143] on div "hero . moveRight ( ) hero . jumpRight ( ) hero . moveRight ( 1 )" at bounding box center [454, 178] width 180 height 199
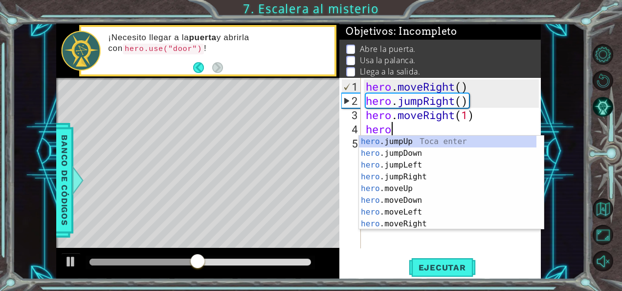
scroll to position [0, 0]
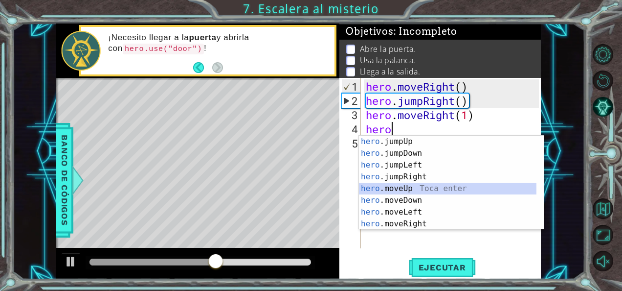
click at [419, 185] on div "hero .jumpUp Toca enter hero .jumpDown Toca enter hero .jumpLeft Toca enter her…" at bounding box center [448, 193] width 178 height 117
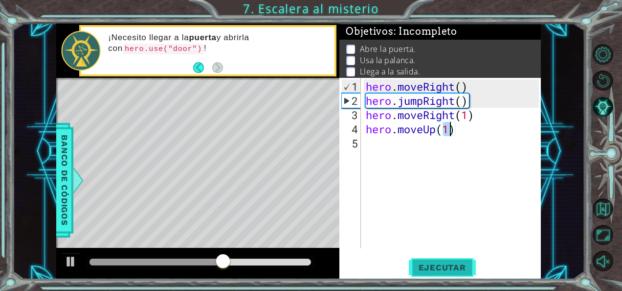
type textarea "hero.moveUp(1)"
click at [437, 272] on button "Ejecutar" at bounding box center [442, 267] width 67 height 20
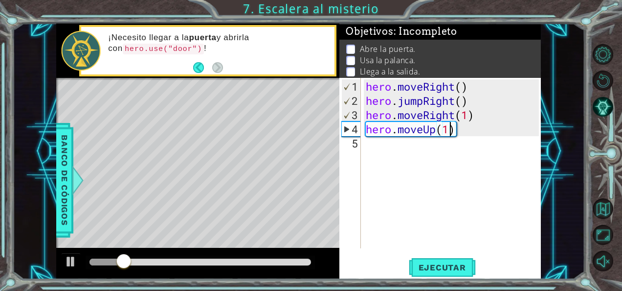
click at [403, 153] on div "hero . moveRight ( ) hero . jumpRight ( ) hero . moveRight ( 1 ) hero . moveUp …" at bounding box center [454, 178] width 180 height 199
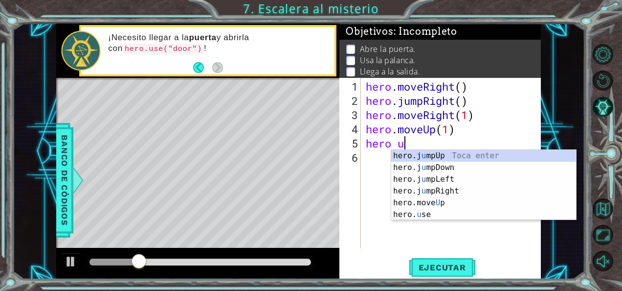
scroll to position [0, 1]
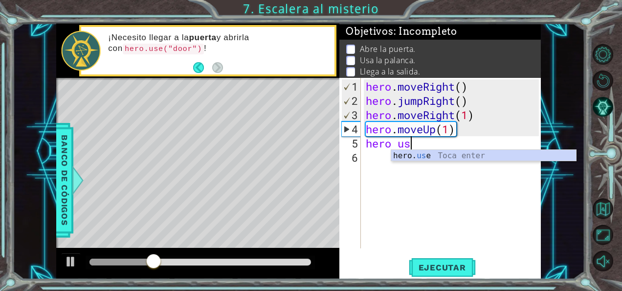
click at [403, 153] on div "hero. us e Toca enter" at bounding box center [483, 167] width 185 height 35
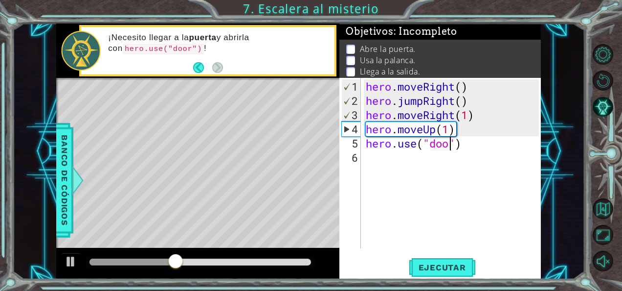
type textarea "hero.use("door")"
click at [437, 152] on div "hero . moveRight ( ) hero . jumpRight ( ) hero . moveRight ( 1 ) hero . moveUp …" at bounding box center [454, 178] width 180 height 199
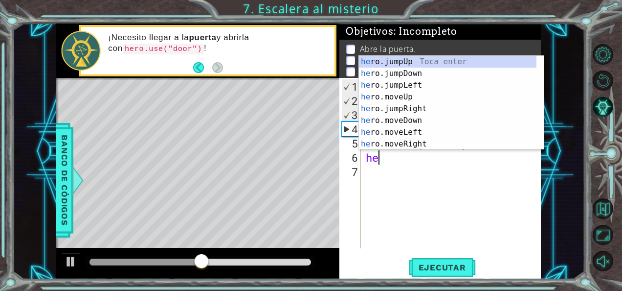
scroll to position [0, 0]
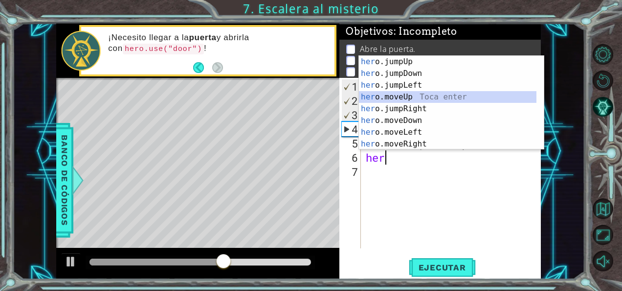
click at [411, 95] on div "her o.jumpUp Toca enter her o.jumpDown Toca enter her o.jumpLeft Toca enter her…" at bounding box center [448, 114] width 178 height 117
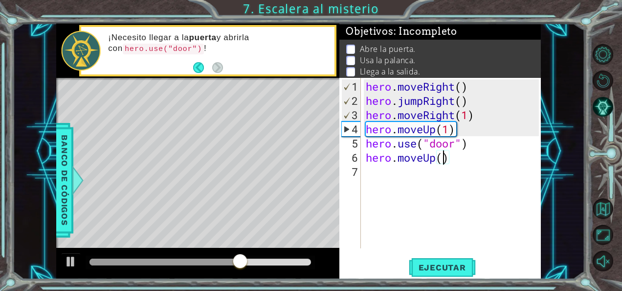
type textarea "hero.moveUp(2)"
click at [382, 178] on div "hero . moveRight ( ) hero . jumpRight ( ) hero . moveRight ( 1 ) hero . moveUp …" at bounding box center [454, 178] width 180 height 199
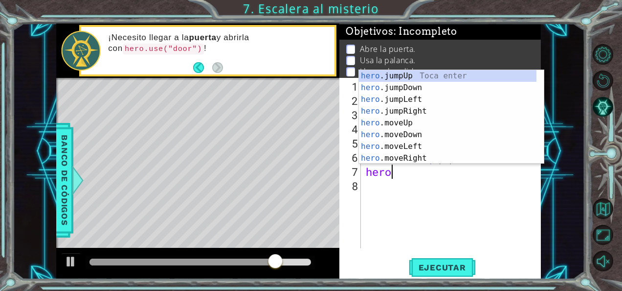
scroll to position [0, 0]
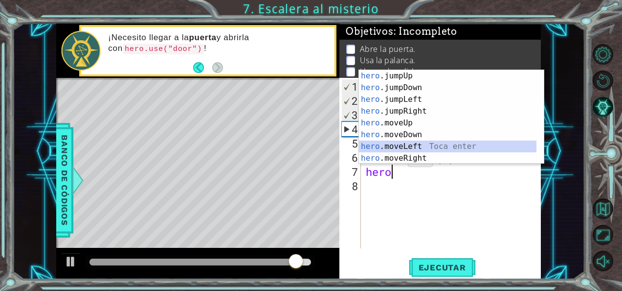
click at [398, 146] on div "hero .jumpUp Toca enter hero .jumpDown Toca enter hero .jumpLeft Toca enter her…" at bounding box center [448, 128] width 178 height 117
type textarea "hero.moveLeft(1)"
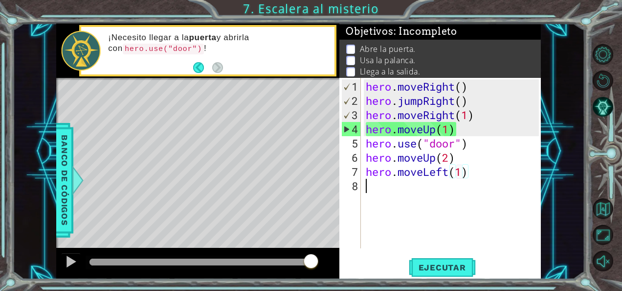
click at [387, 200] on div "hero . moveRight ( ) hero . jumpRight ( ) hero . moveRight ( 1 ) hero . moveUp …" at bounding box center [454, 178] width 180 height 199
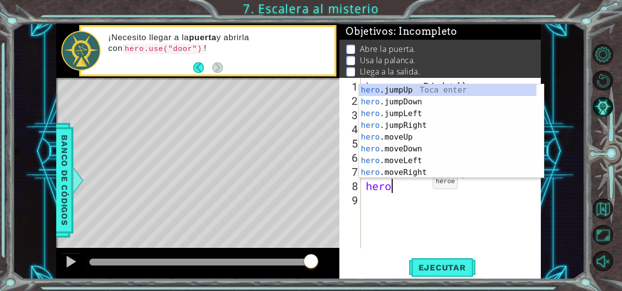
scroll to position [0, 1]
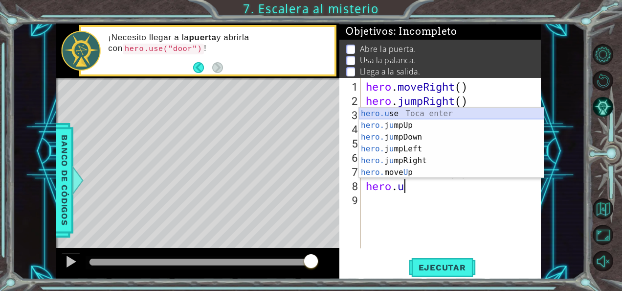
click at [430, 114] on div "hero.u se Toca enter hero. j u mpUp Toca enter hero. j u mpDown Toca enter hero…" at bounding box center [451, 155] width 185 height 94
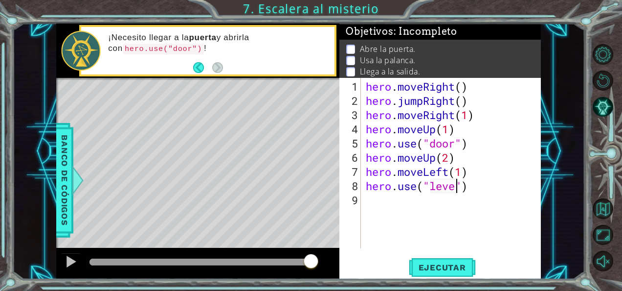
scroll to position [0, 4]
type textarea "hero.use("lever")"
click at [441, 262] on span "Ejecutar" at bounding box center [442, 267] width 67 height 10
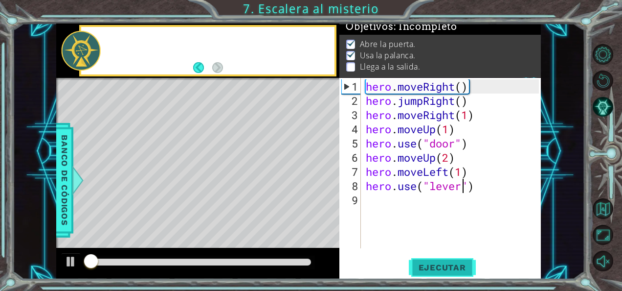
scroll to position [8, 0]
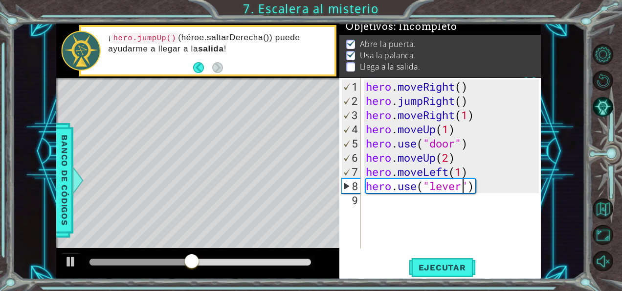
click at [404, 207] on div "hero . moveRight ( ) hero . jumpRight ( ) hero . moveRight ( 1 ) hero . moveUp …" at bounding box center [454, 178] width 180 height 199
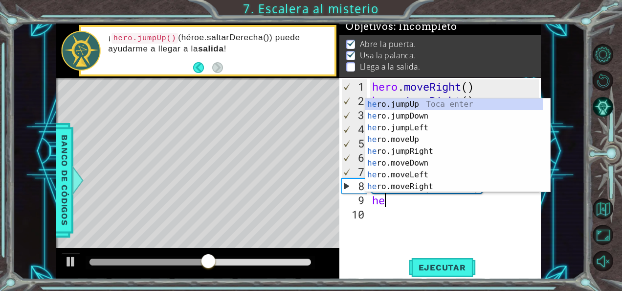
scroll to position [0, 0]
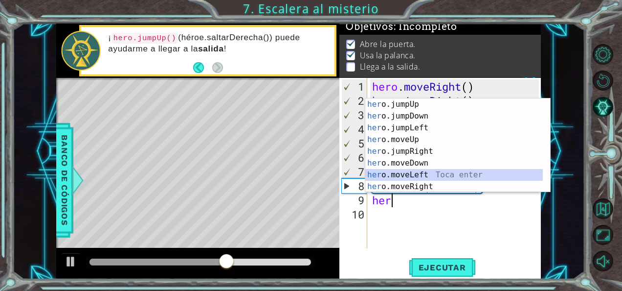
click at [416, 173] on div "her o.jumpUp Toca enter her o.jumpDown Toca enter her o.jumpLeft Toca enter her…" at bounding box center [454, 156] width 178 height 117
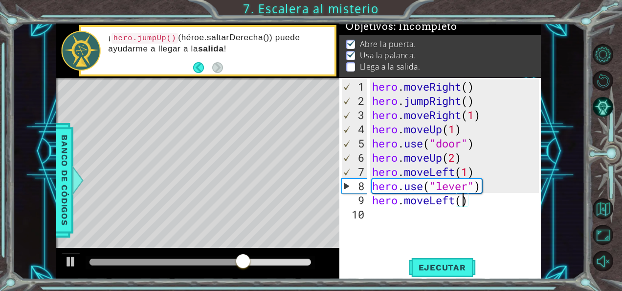
type textarea "hero.moveLeft(2)"
click at [387, 224] on div "hero . moveRight ( ) hero . jumpRight ( ) hero . moveRight ( 1 ) hero . moveUp …" at bounding box center [457, 178] width 174 height 199
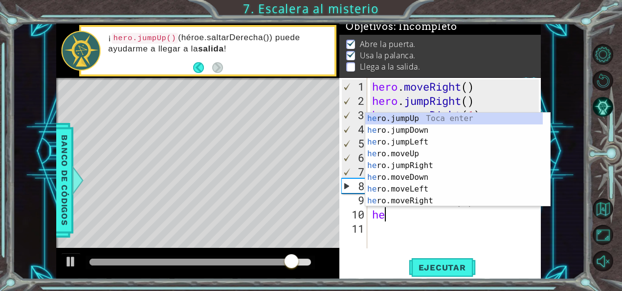
type textarea "her"
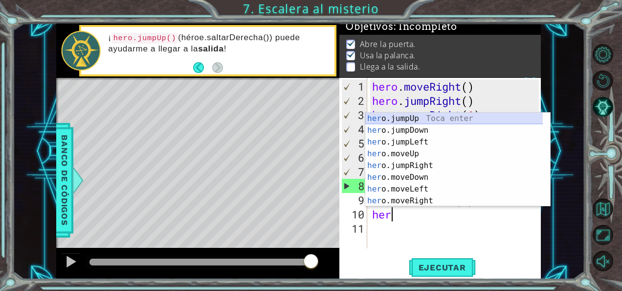
click at [408, 119] on div "her o.jumpUp Toca enter her o.jumpDown Toca enter her o.jumpLeft Toca enter her…" at bounding box center [454, 170] width 178 height 117
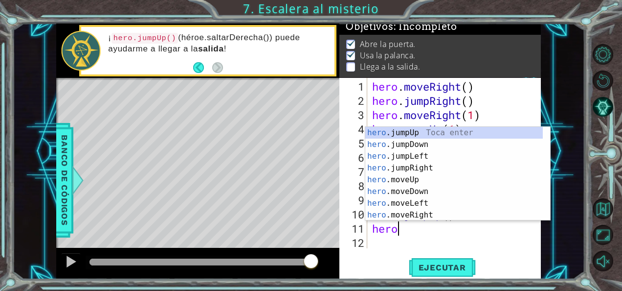
scroll to position [0, 0]
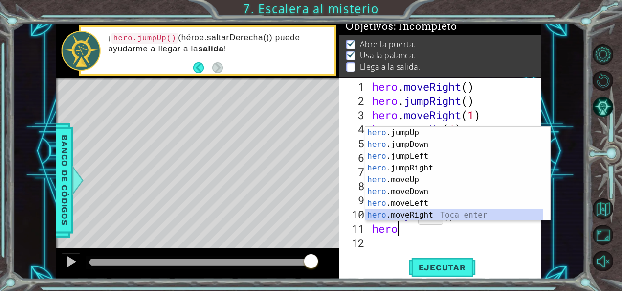
click at [416, 211] on div "hero .jumpUp Toca enter hero .jumpDown Toca enter hero .jumpLeft Toca enter her…" at bounding box center [454, 185] width 178 height 117
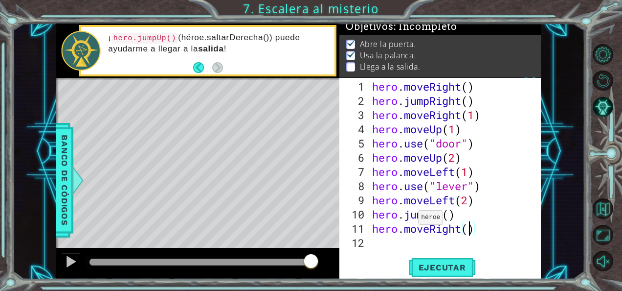
scroll to position [0, 4]
type textarea "hero.moveRight(2)"
click at [432, 267] on span "Ejecutar" at bounding box center [442, 267] width 67 height 10
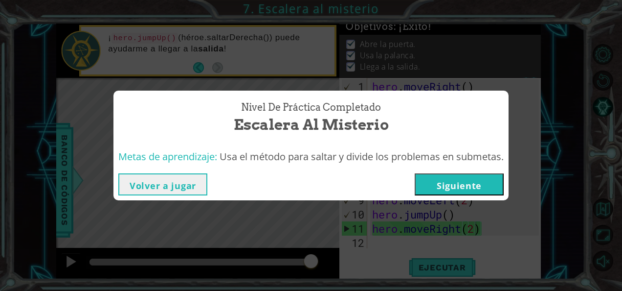
click at [440, 191] on button "Siguiente" at bounding box center [459, 184] width 89 height 22
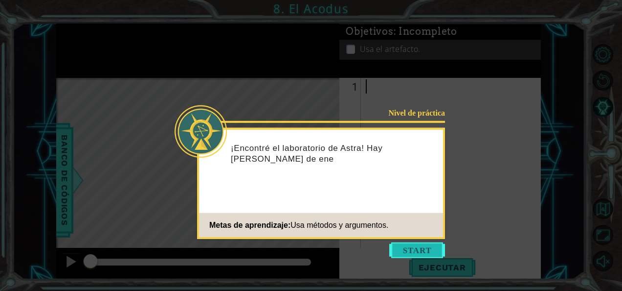
click at [400, 248] on button "Start" at bounding box center [417, 250] width 56 height 16
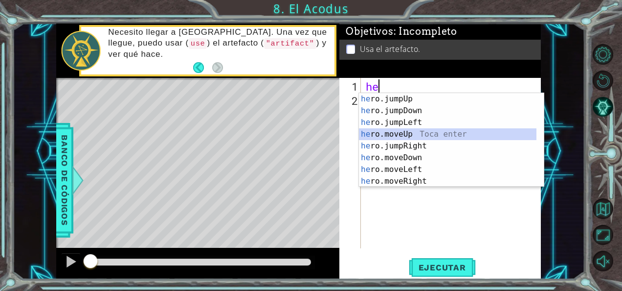
click at [412, 134] on div "he ro.jumpUp Toca enter he ro.jumpDown Toca enter he ro.jumpLeft Toca enter he …" at bounding box center [448, 151] width 178 height 117
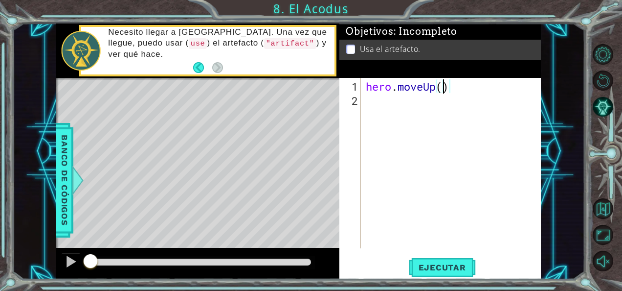
type textarea "hero.moveUp(2)"
click at [417, 104] on div "hero . moveUp ( 2 )" at bounding box center [454, 178] width 180 height 199
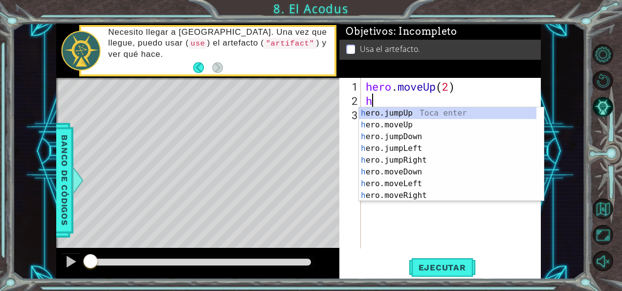
type textarea "her"
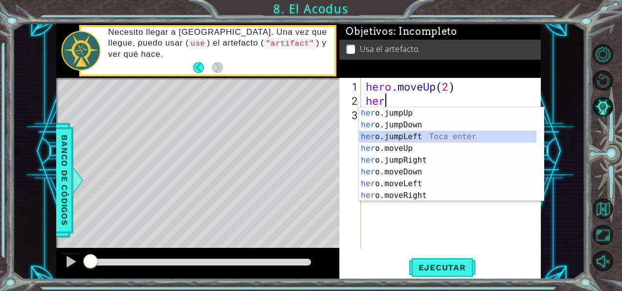
click at [410, 135] on div "her o.jumpUp Toca enter her o.jumpDown Toca enter her o.jumpLeft Toca enter her…" at bounding box center [448, 165] width 178 height 117
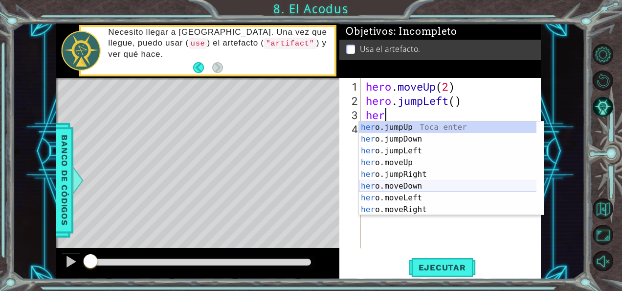
click at [405, 187] on div "her o.jumpUp Toca enter her o.jumpDown Toca enter her o.jumpLeft Toca enter her…" at bounding box center [448, 179] width 178 height 117
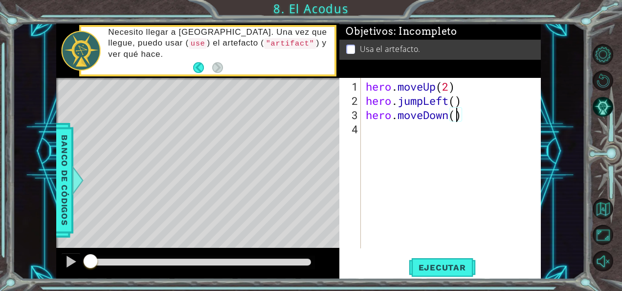
scroll to position [0, 4]
click at [434, 262] on span "Ejecutar" at bounding box center [442, 267] width 67 height 10
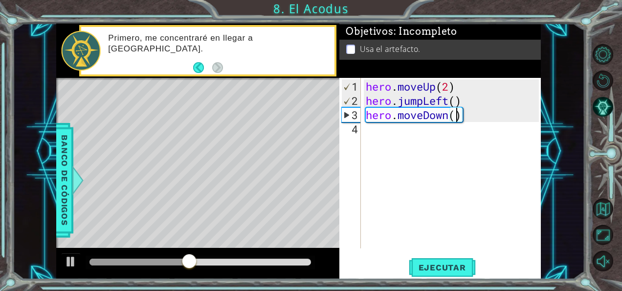
scroll to position [0, 2]
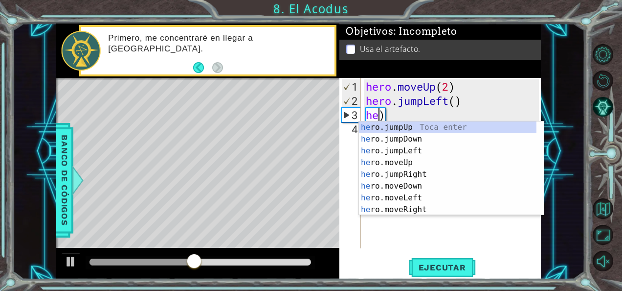
type textarea ")"
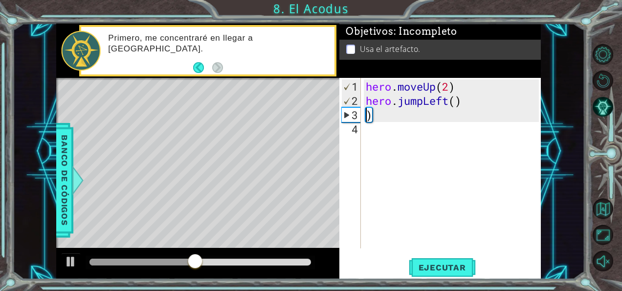
scroll to position [0, 0]
click at [477, 116] on div "hero . moveUp ( 2 ) hero . jumpLeft ( ) )" at bounding box center [454, 178] width 180 height 199
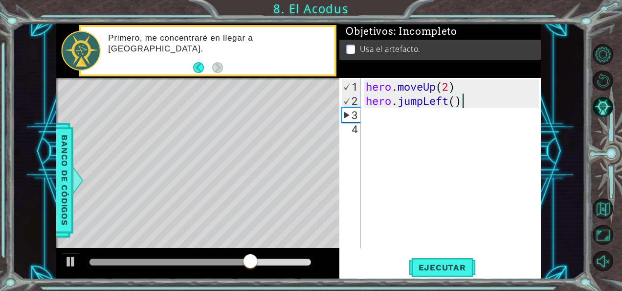
click at [466, 103] on div "hero . moveUp ( 2 ) hero . jumpLeft ( )" at bounding box center [454, 178] width 180 height 199
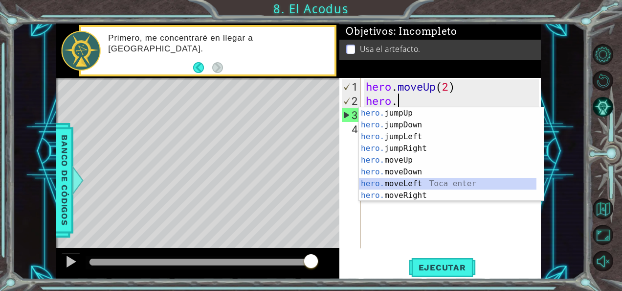
click at [409, 180] on div "hero. jumpUp Toca enter hero. jumpDown Toca enter hero. jumpLeft Toca enter her…" at bounding box center [448, 165] width 178 height 117
type textarea "hero.moveLeft(1)"
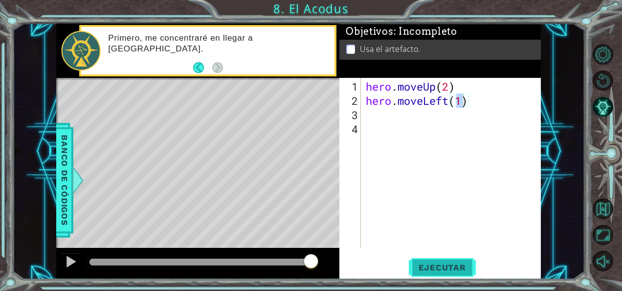
click at [445, 267] on span "Ejecutar" at bounding box center [442, 267] width 67 height 10
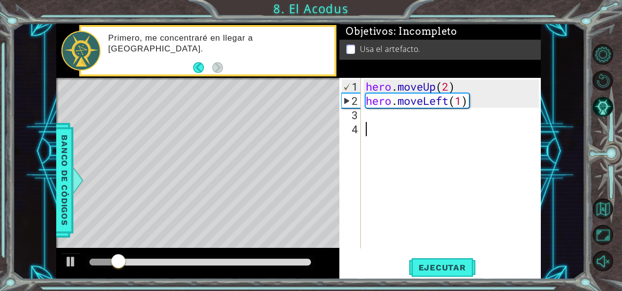
click at [389, 120] on div "hero . moveUp ( 2 ) hero . moveLeft ( 1 )" at bounding box center [454, 178] width 180 height 199
click at [389, 114] on div "hero . moveUp ( 2 ) hero . moveLeft ( 1 )" at bounding box center [454, 178] width 180 height 199
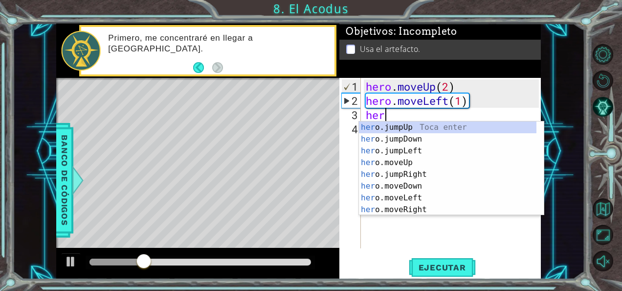
scroll to position [0, 0]
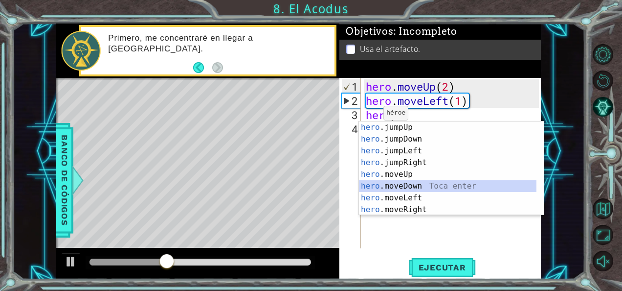
click at [403, 185] on div "hero .jumpUp Toca enter hero .jumpDown Toca enter hero .jumpLeft Toca enter her…" at bounding box center [448, 179] width 178 height 117
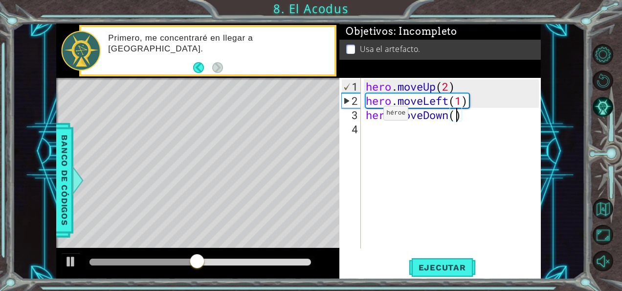
scroll to position [0, 4]
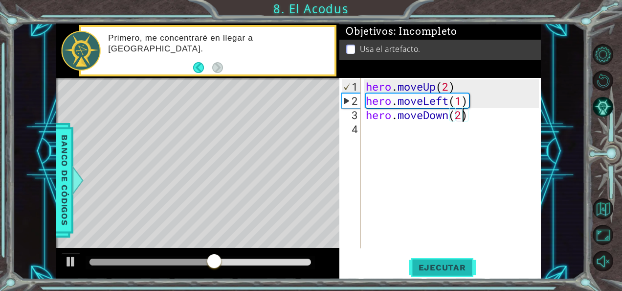
type textarea "hero.moveDown(2)"
click at [426, 266] on span "Ejecutar" at bounding box center [442, 267] width 67 height 10
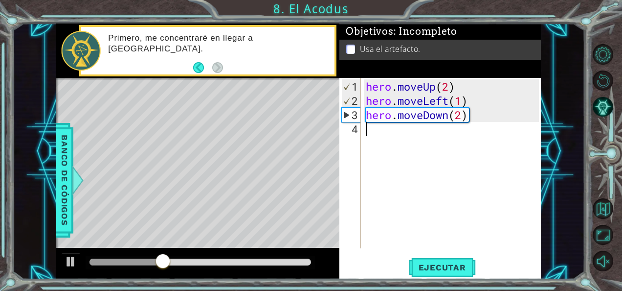
click at [378, 160] on div "hero . moveUp ( 2 ) hero . moveLeft ( 1 ) hero . moveDown ( 2 )" at bounding box center [454, 178] width 180 height 199
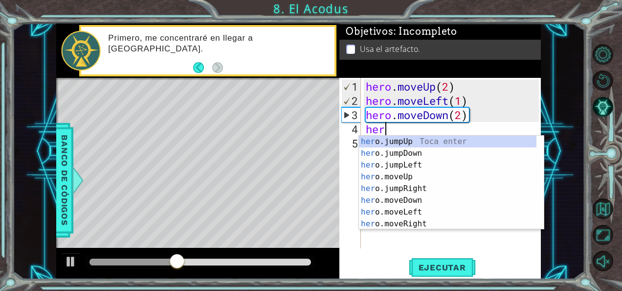
scroll to position [0, 0]
type textarea "hero"
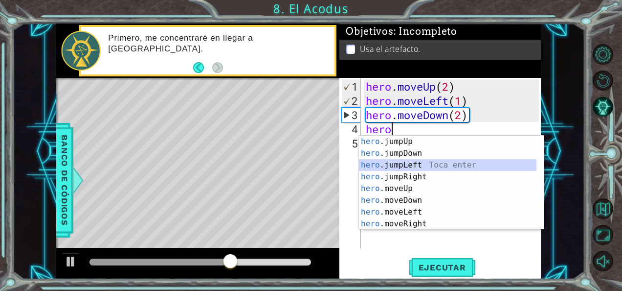
click at [414, 167] on div "hero .jumpUp Toca enter hero .jumpDown Toca enter hero .jumpLeft Toca enter her…" at bounding box center [448, 193] width 178 height 117
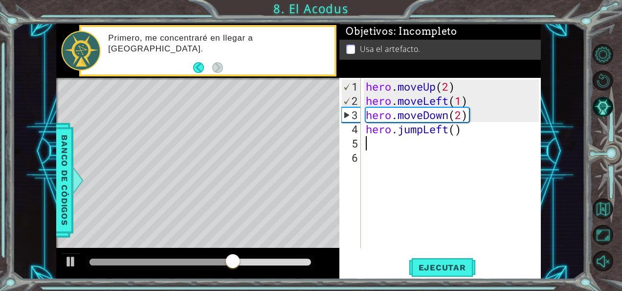
scroll to position [0, 0]
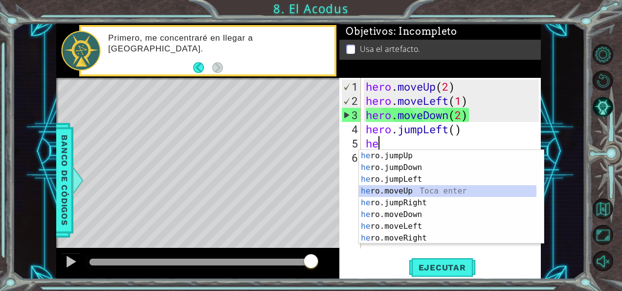
click at [400, 190] on div "he ro.jumpUp Toca enter he ro.jumpDown Toca enter he ro.jumpLeft Toca enter he …" at bounding box center [448, 208] width 178 height 117
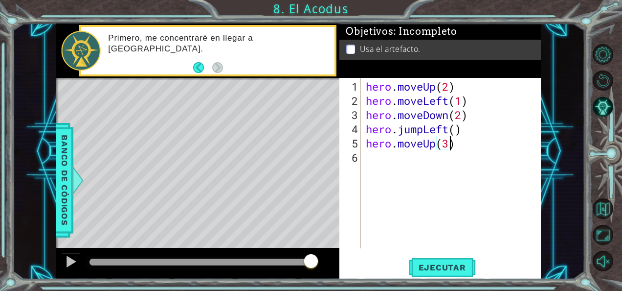
scroll to position [0, 3]
type textarea "hero.moveUp(2)"
click at [397, 170] on div "hero . moveUp ( 2 ) hero . moveLeft ( 1 ) hero . moveDown ( 2 ) hero . jumpLeft…" at bounding box center [454, 178] width 180 height 199
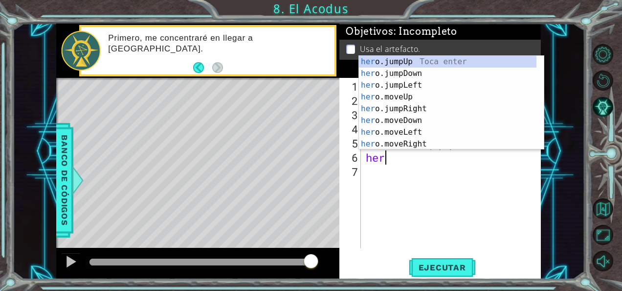
scroll to position [0, 0]
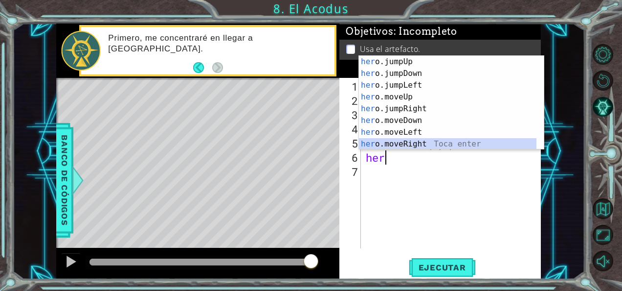
click at [408, 141] on div "her o.jumpUp Toca enter her o.jumpDown Toca enter her o.jumpLeft Toca enter her…" at bounding box center [448, 114] width 178 height 117
type textarea "hero.moveRight(1)"
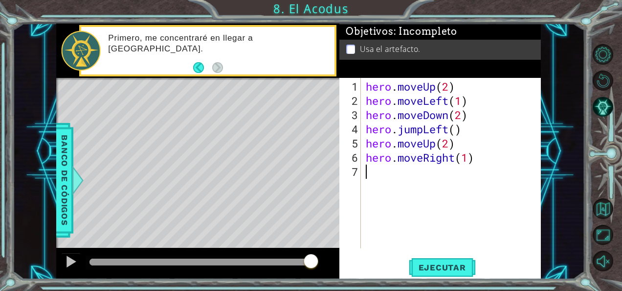
click at [373, 185] on div "hero . moveUp ( 2 ) hero . moveLeft ( 1 ) hero . moveDown ( 2 ) hero . jumpLeft…" at bounding box center [454, 178] width 180 height 199
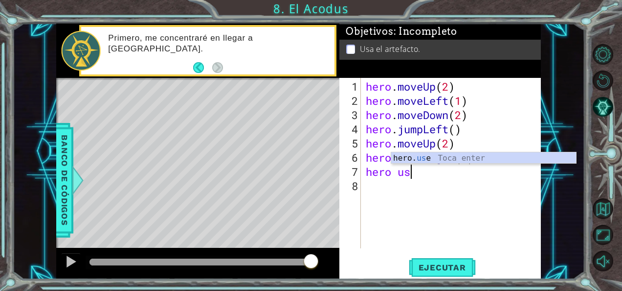
scroll to position [0, 1]
click at [395, 160] on div "hero. us e Toca enter" at bounding box center [483, 169] width 185 height 35
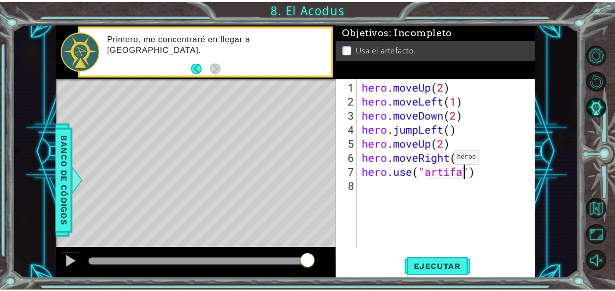
scroll to position [0, 5]
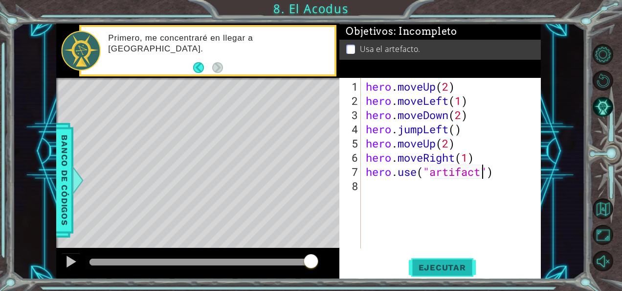
type textarea "hero.use("artifact")"
click at [455, 263] on span "Ejecutar" at bounding box center [442, 267] width 67 height 10
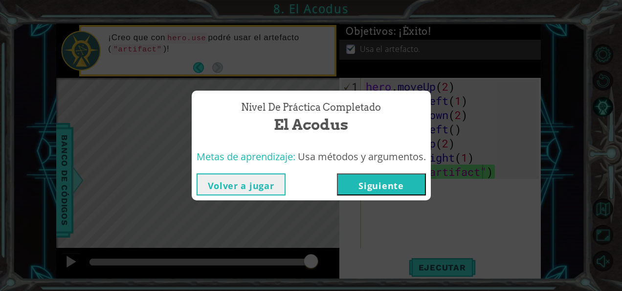
click at [384, 182] on button "Siguiente" at bounding box center [381, 184] width 89 height 22
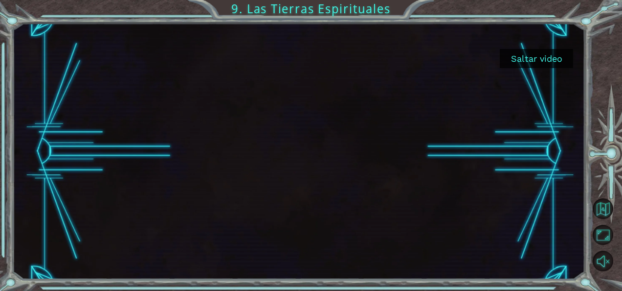
click at [531, 59] on button "Saltar video" at bounding box center [536, 58] width 73 height 19
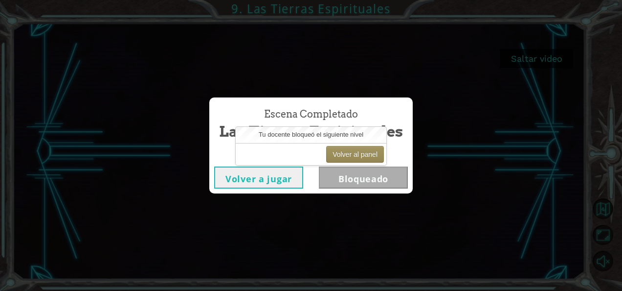
click at [291, 204] on div "Escena Completado Las Tierras Espirituales Volver a jugar Bloqueado" at bounding box center [311, 145] width 622 height 291
click at [354, 149] on button "Volver al panel" at bounding box center [355, 154] width 58 height 17
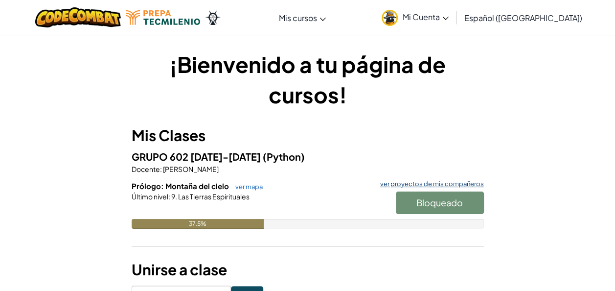
click at [441, 182] on link "ver proyectos de mis compañeros" at bounding box center [429, 183] width 109 height 6
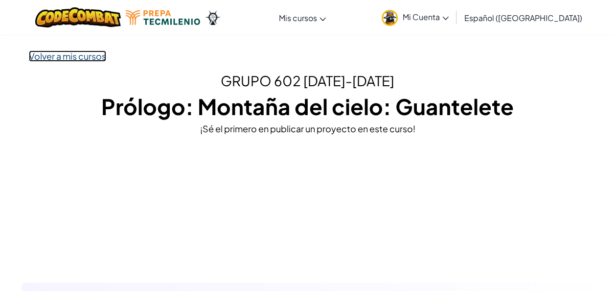
click at [99, 58] on link "Volver a mis cursos" at bounding box center [67, 55] width 77 height 11
